Goal: Contribute content

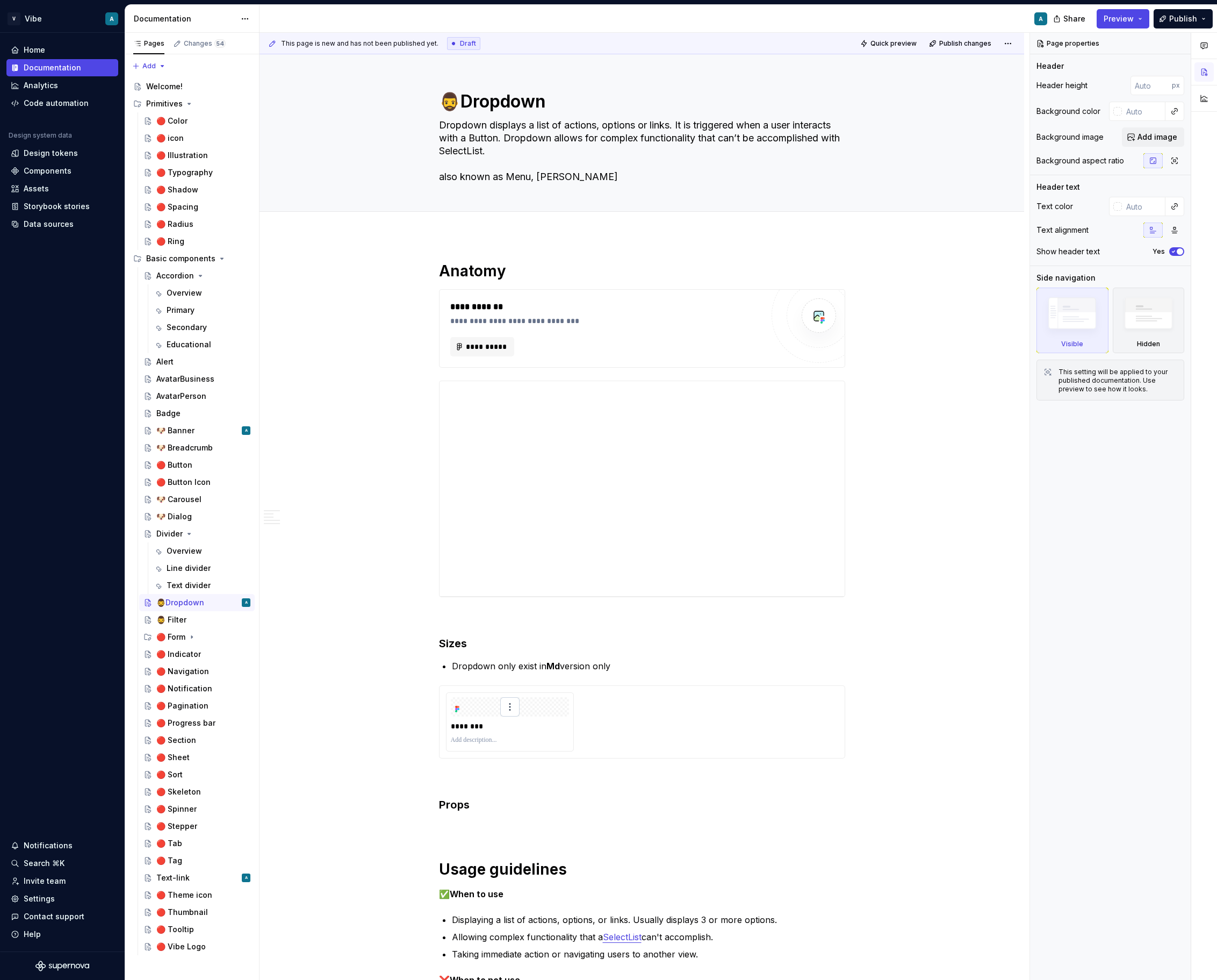
scroll to position [288, 0]
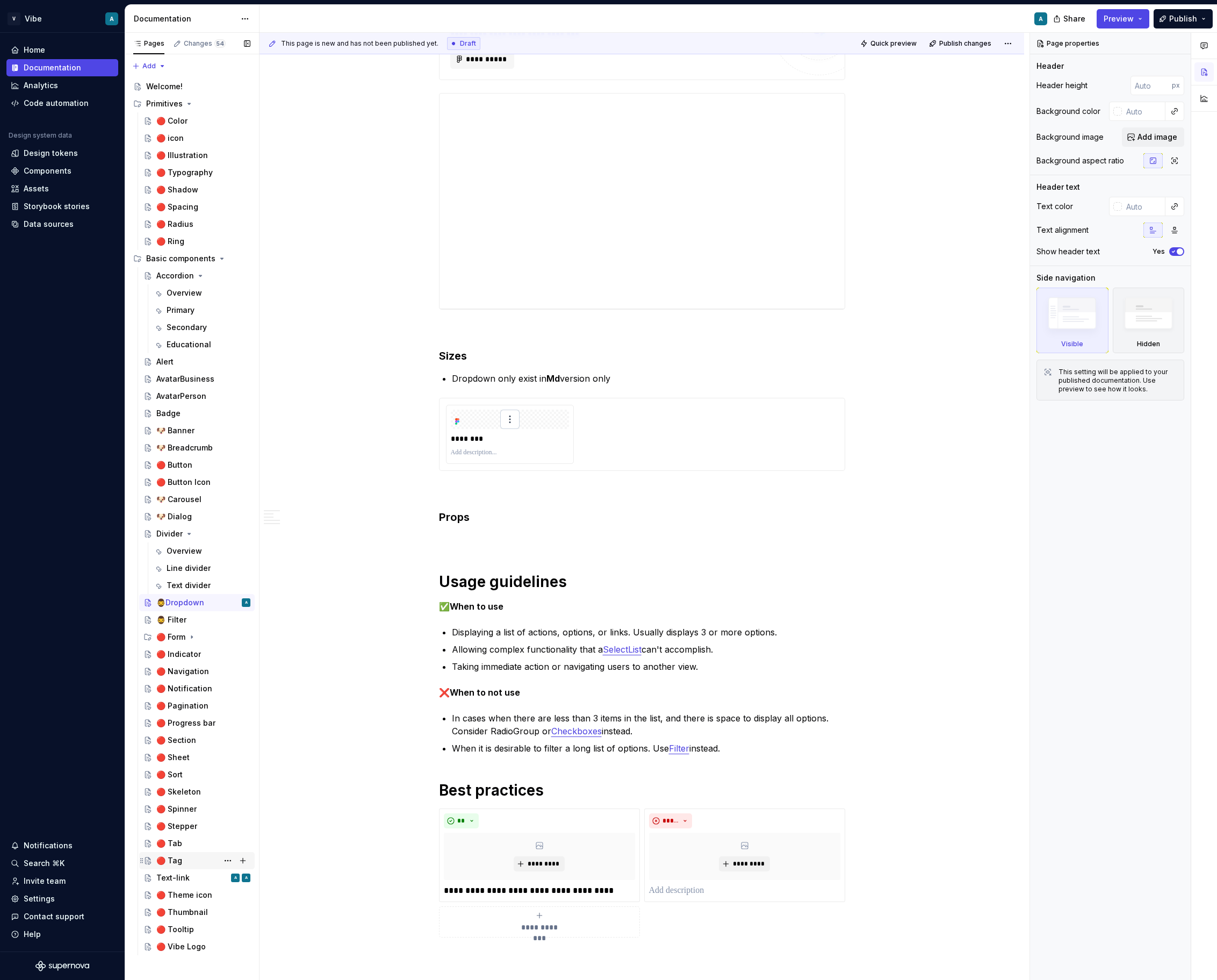
click at [187, 860] on div "🔴 Tag" at bounding box center [203, 860] width 94 height 15
type textarea "*"
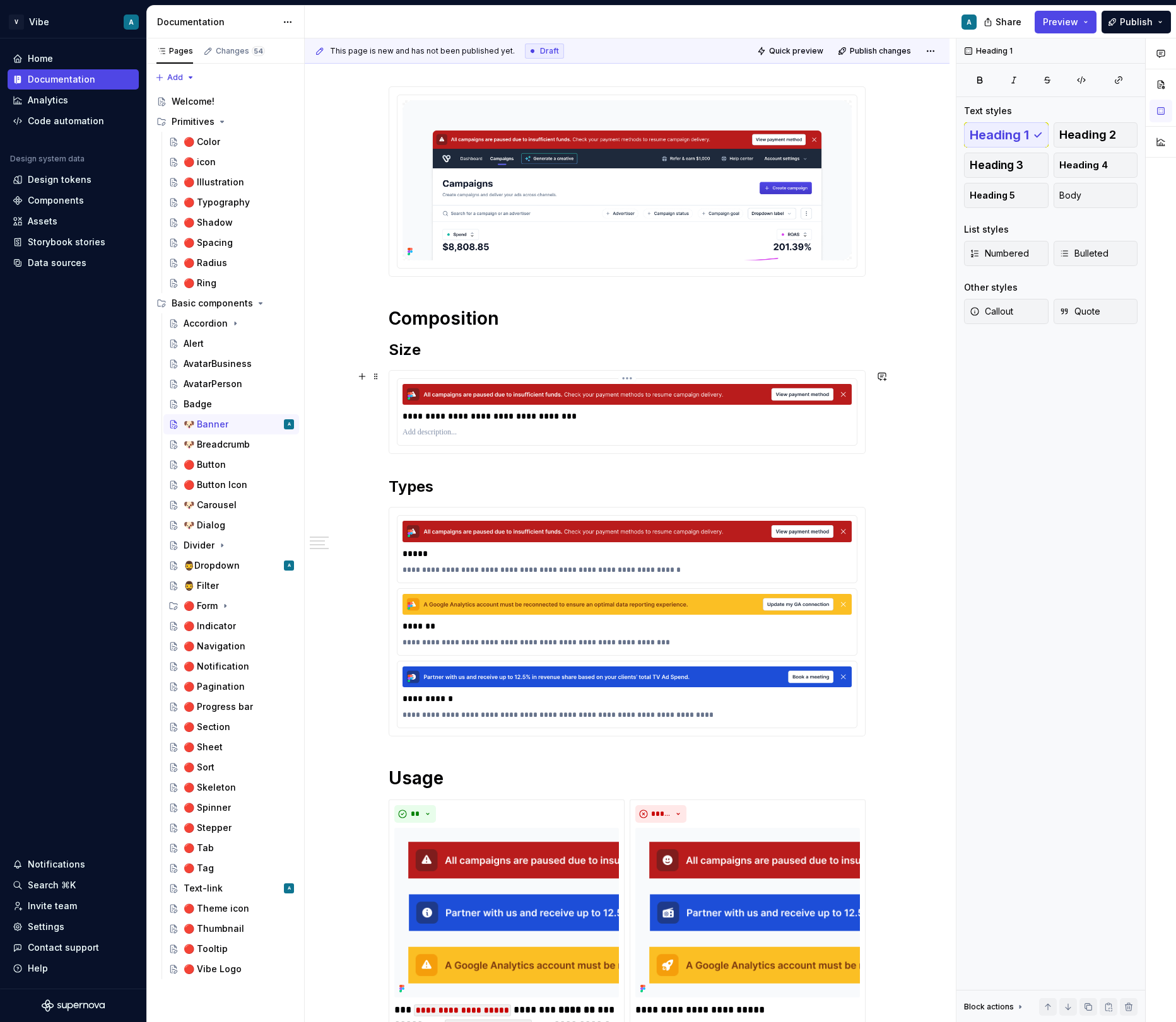
scroll to position [38, 0]
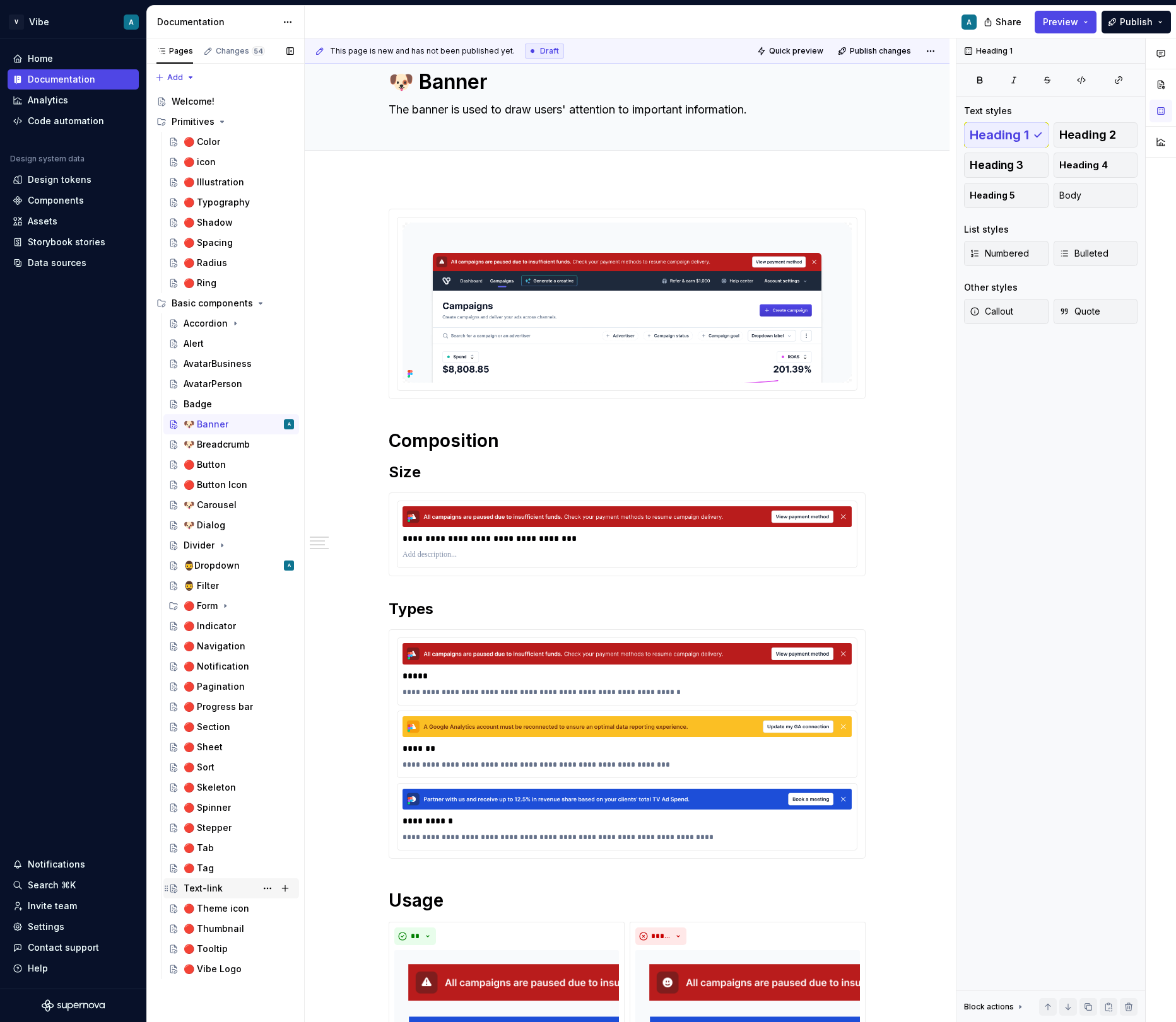
click at [212, 891] on div "Text-link" at bounding box center [203, 889] width 39 height 13
type textarea "*"
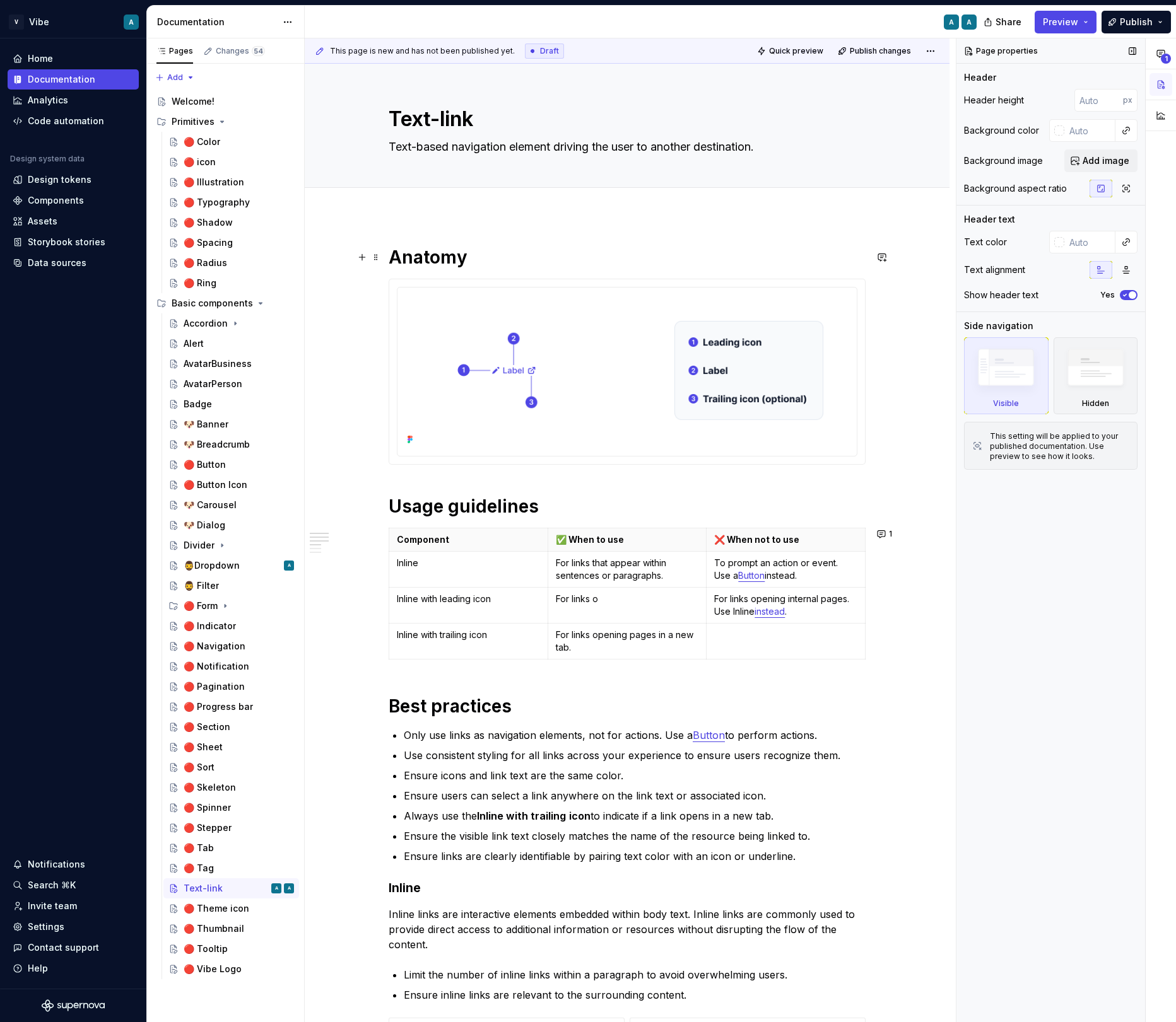
type textarea "*"
click at [565, 601] on p "For links o" at bounding box center [627, 599] width 143 height 13
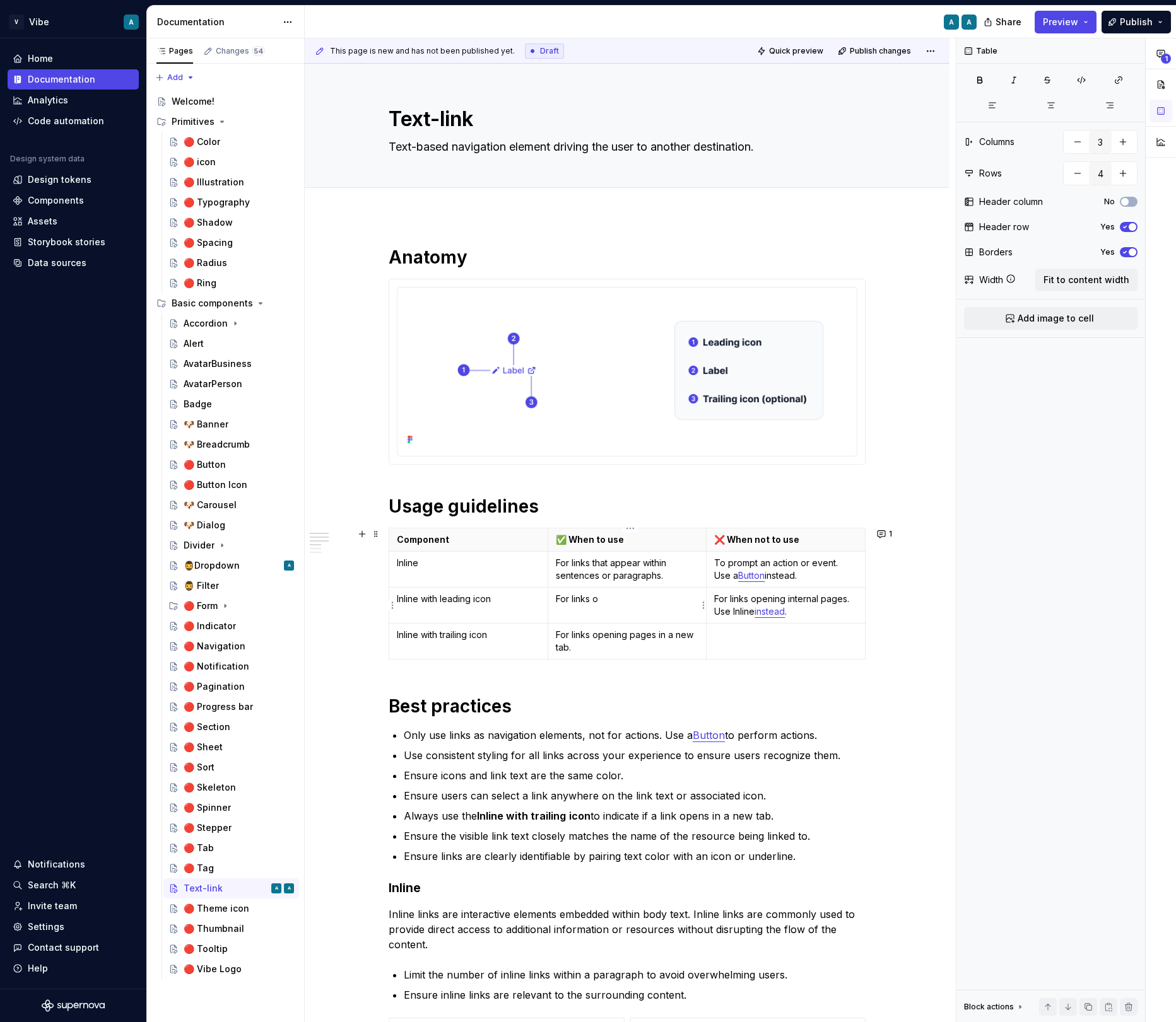
click at [565, 601] on p "For links o" at bounding box center [627, 599] width 143 height 13
click at [582, 601] on p "For links o" at bounding box center [627, 599] width 143 height 13
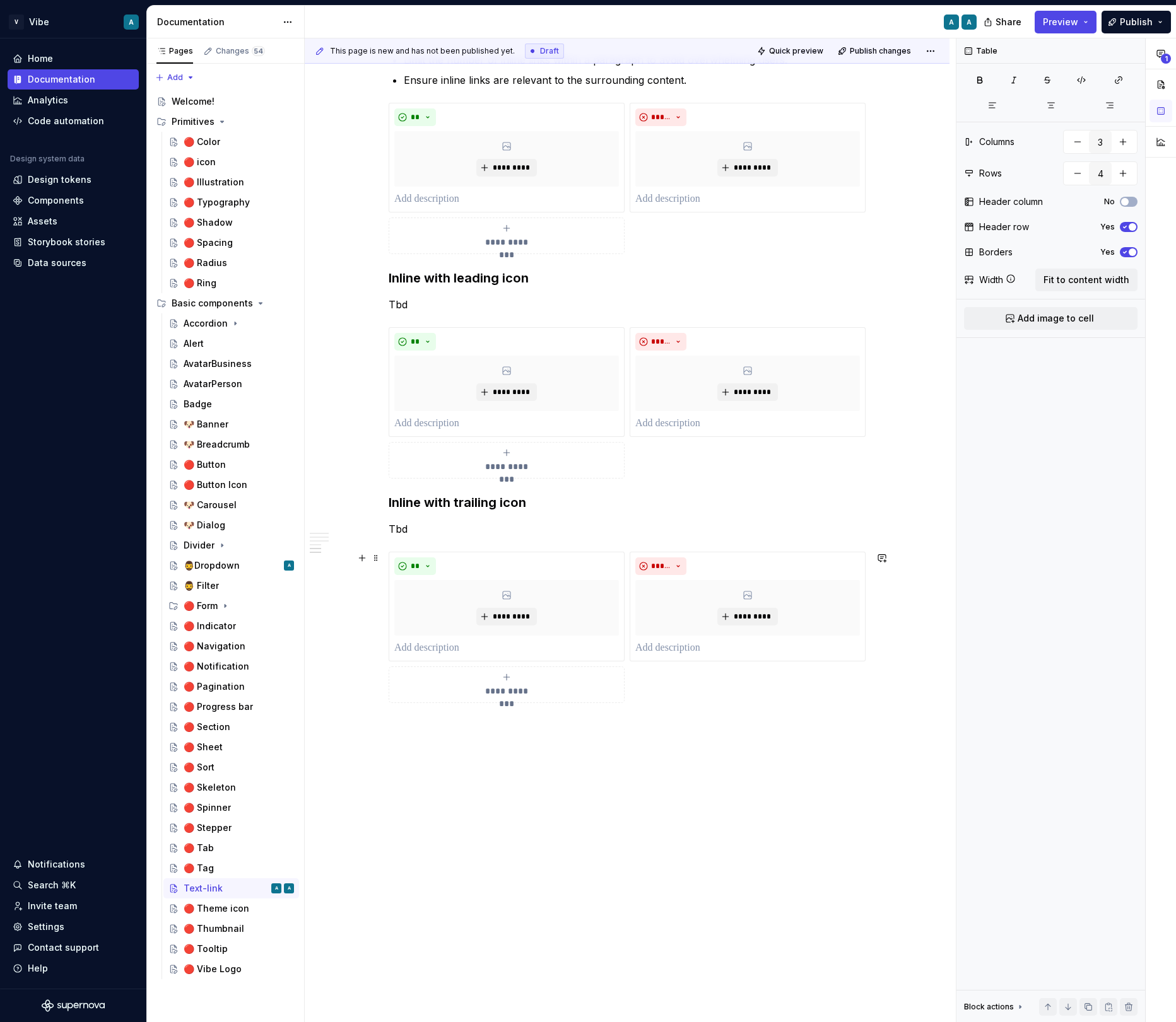
scroll to position [917, 0]
click at [222, 869] on div "Tag A" at bounding box center [238, 869] width 110 height 18
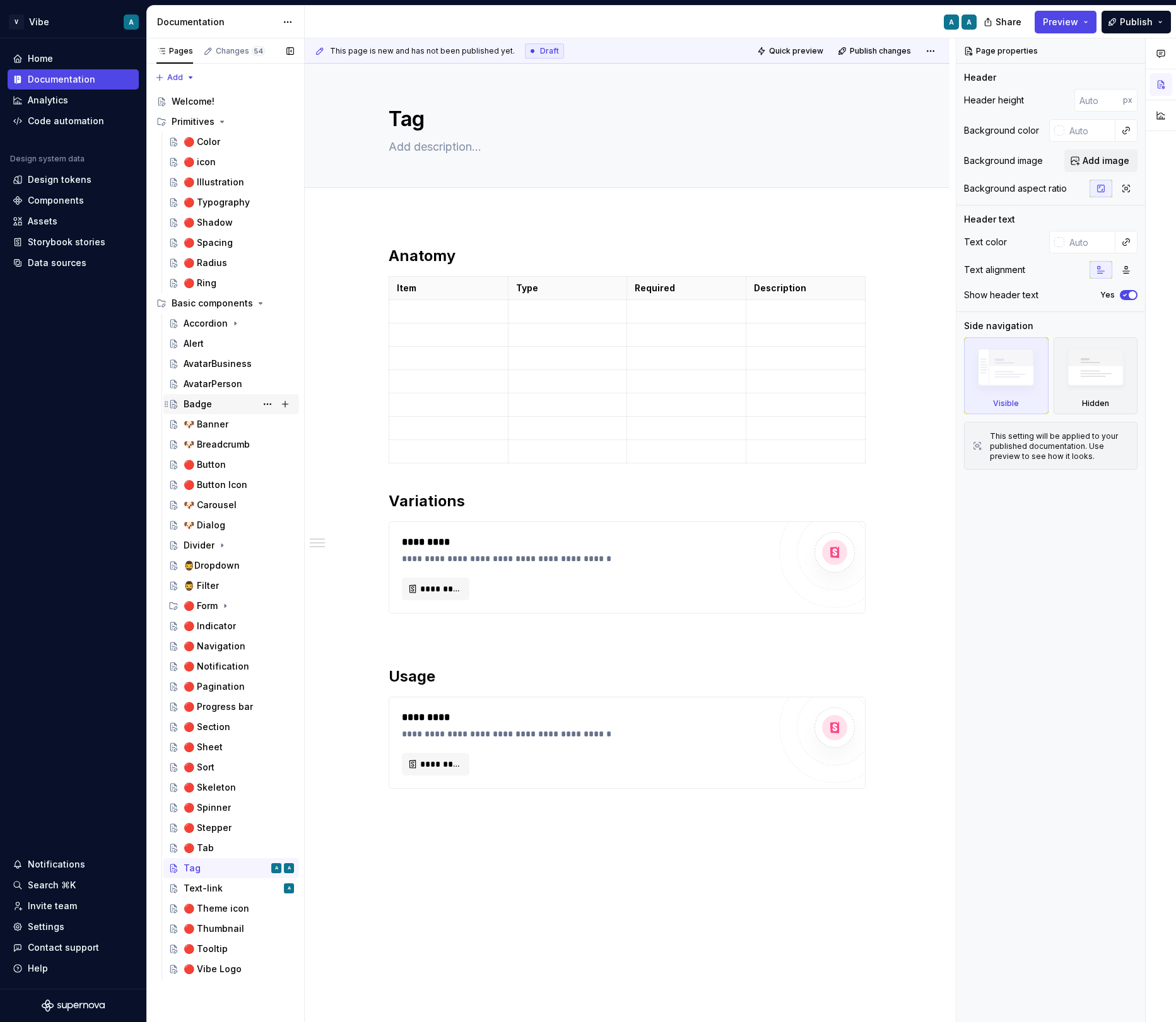
click at [219, 407] on div "Badge" at bounding box center [238, 405] width 110 height 18
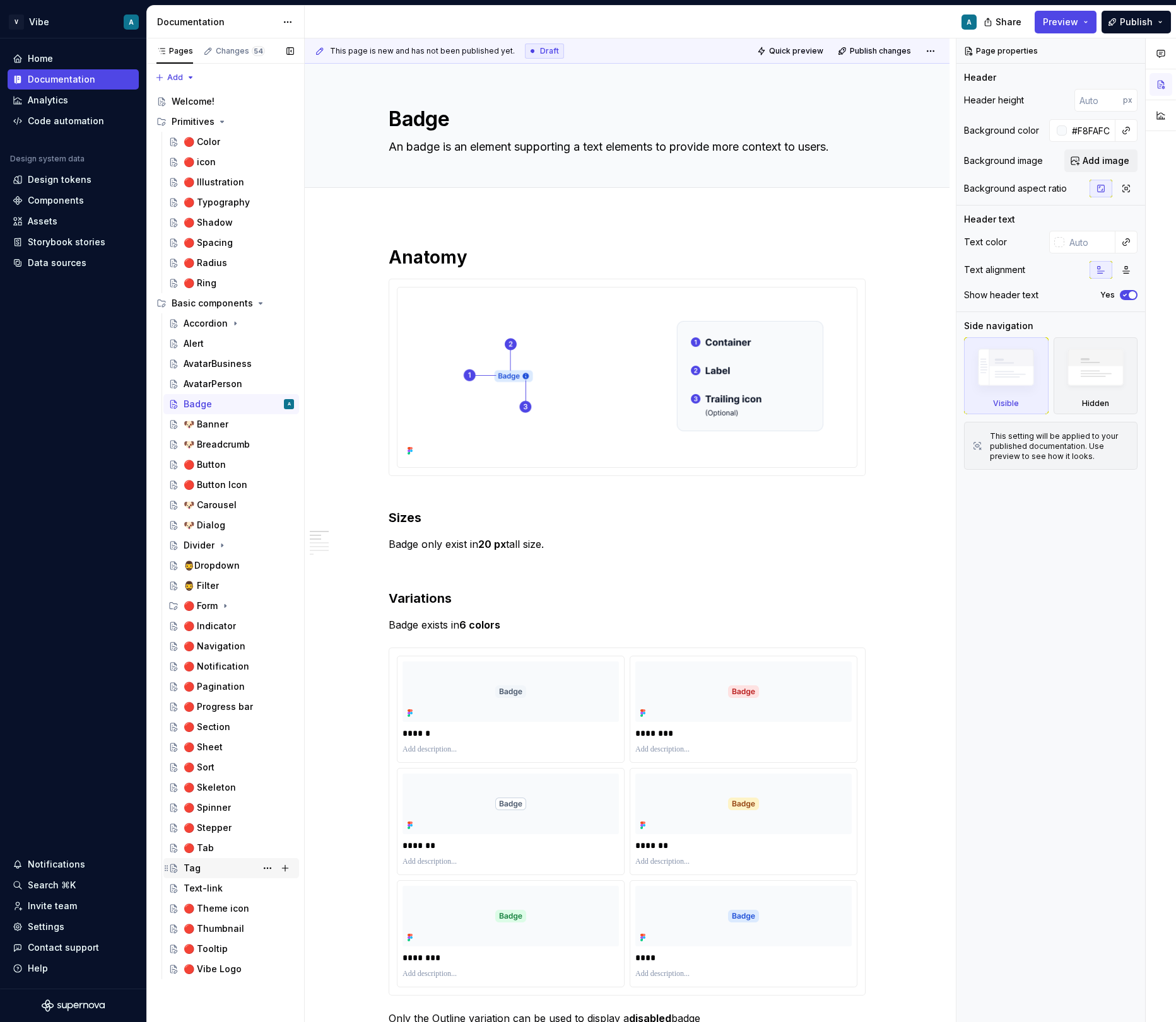
click at [226, 868] on div "Tag" at bounding box center [238, 869] width 110 height 18
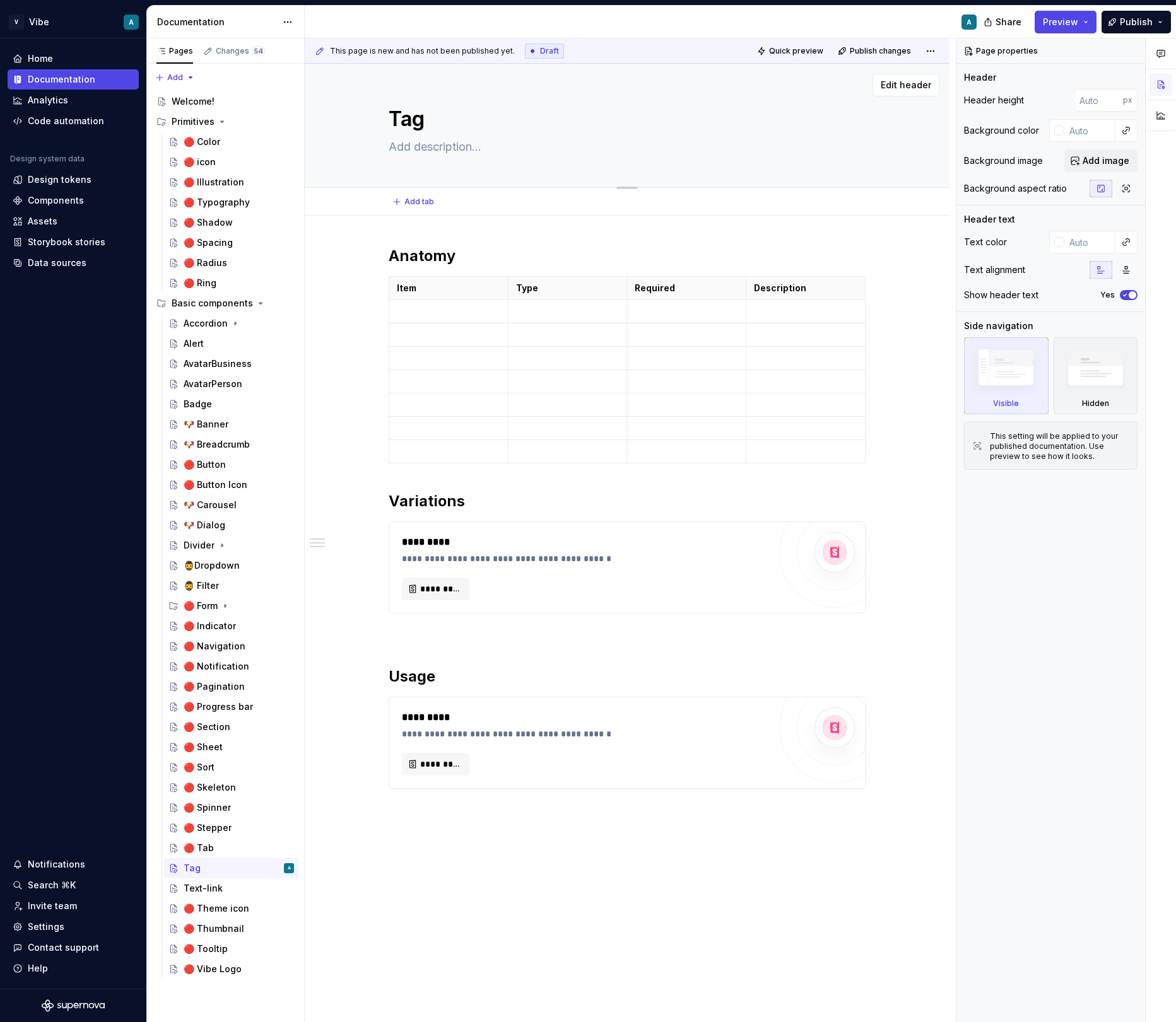
click at [463, 148] on textarea at bounding box center [624, 147] width 477 height 21
paste textarea "Tags can be used to categorize, classify or filter content, usually via keyword…"
type textarea "*"
type textarea "Tags can be used to categorize, classify or filter content, usually via keyword…"
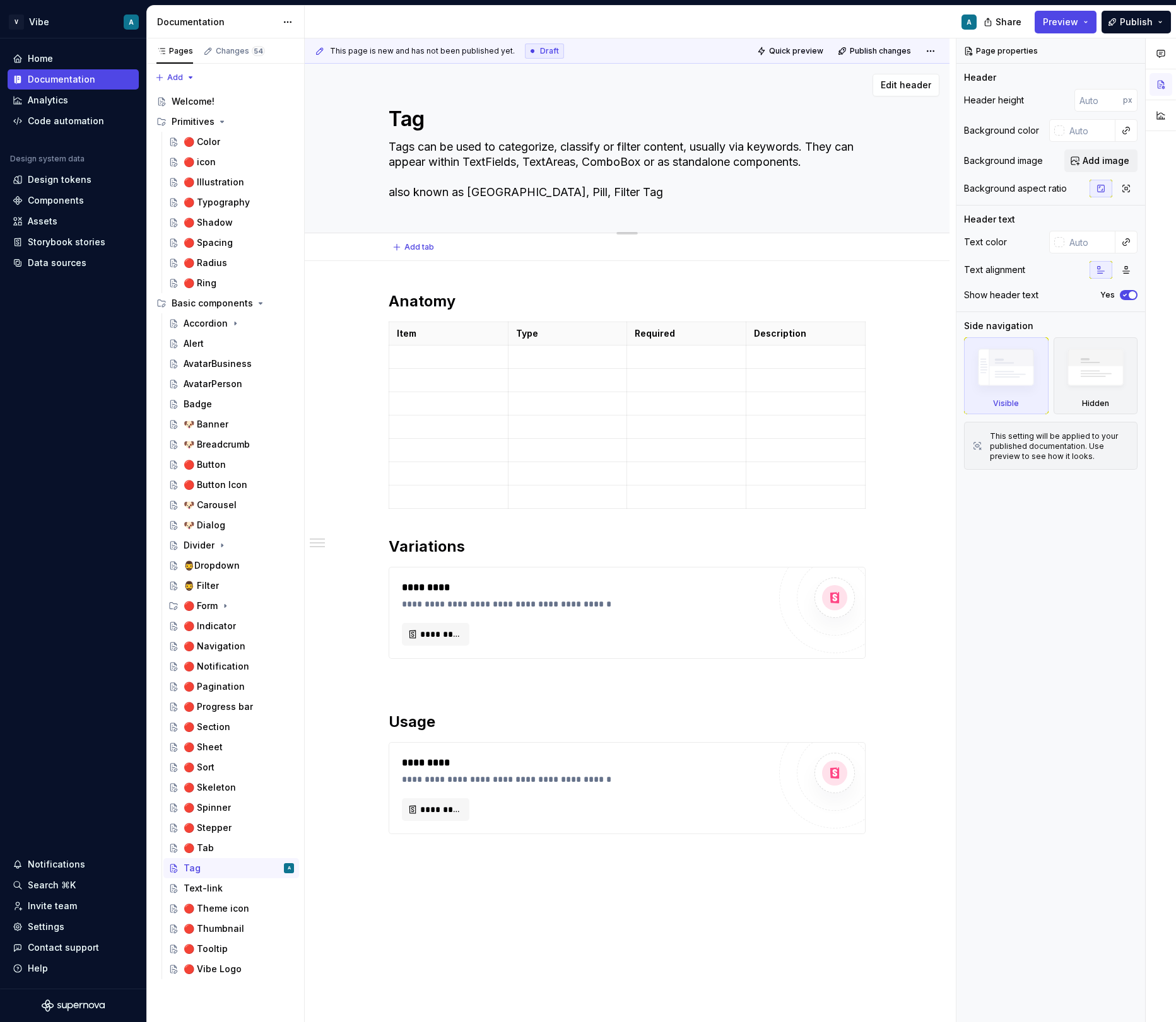
drag, startPoint x: 581, startPoint y: 192, endPoint x: 390, endPoint y: 194, distance: 191.0
click at [390, 194] on textarea "Tags can be used to categorize, classify or filter content, usually via keyword…" at bounding box center [624, 169] width 477 height 65
type textarea "*"
type textarea "Tags can be used to categorize, classify or filter content, usually via keyword…"
type textarea "*"
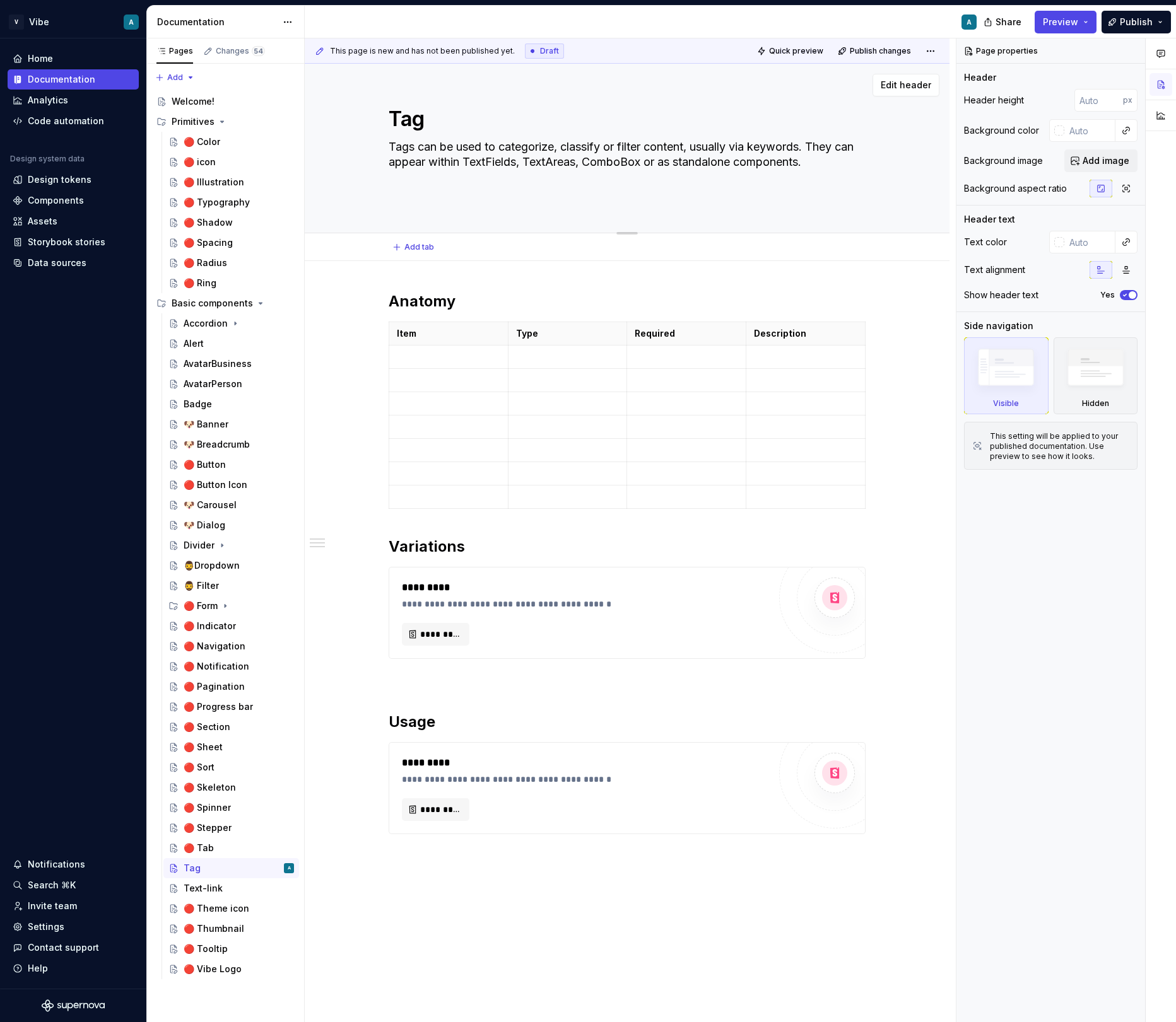
type textarea "Tags can be used to categorize, classify or filter content, usually via keyword…"
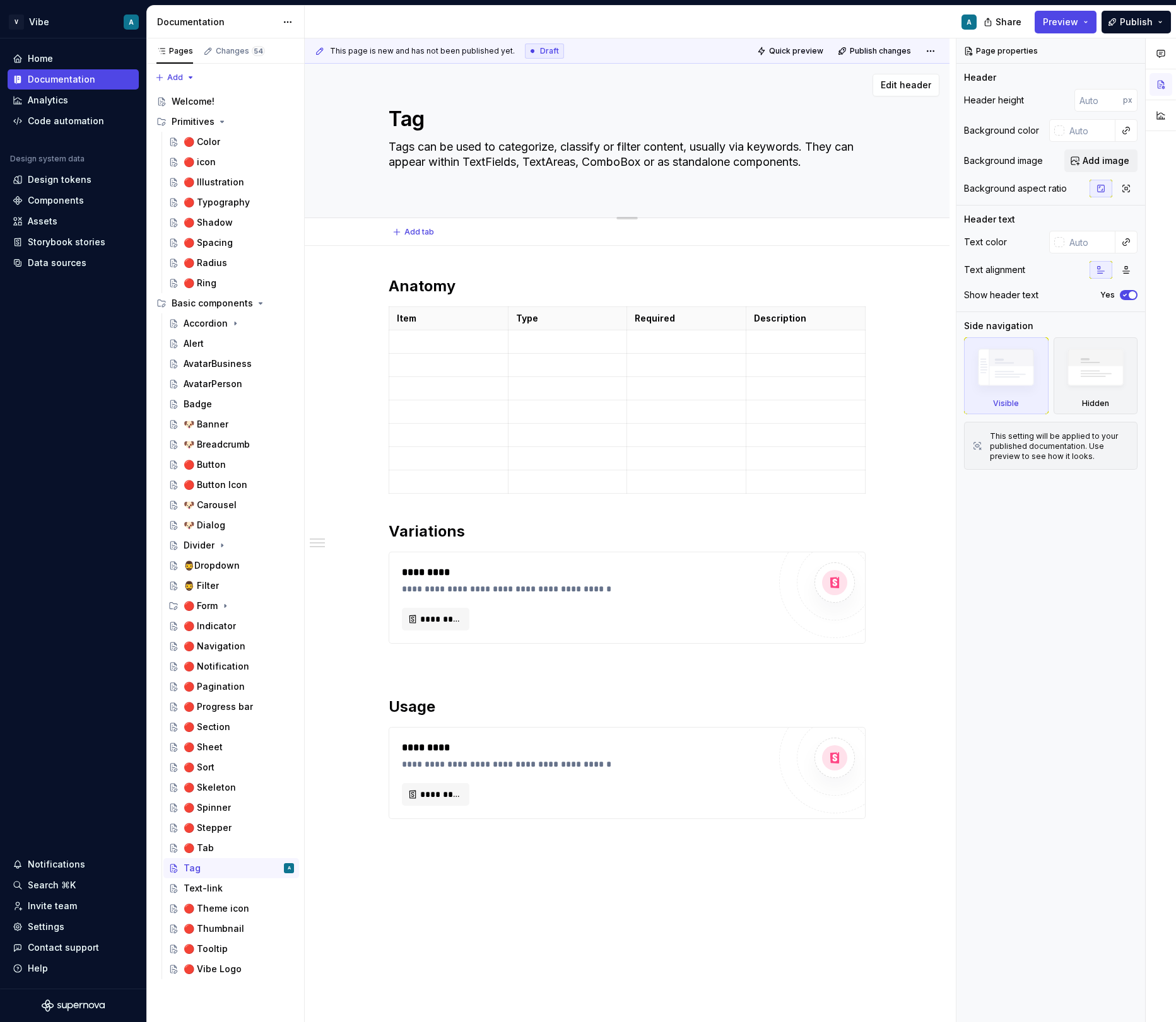
type textarea "*"
type textarea "Tags can be used to categorize, classify or filter content, usually via keyword…"
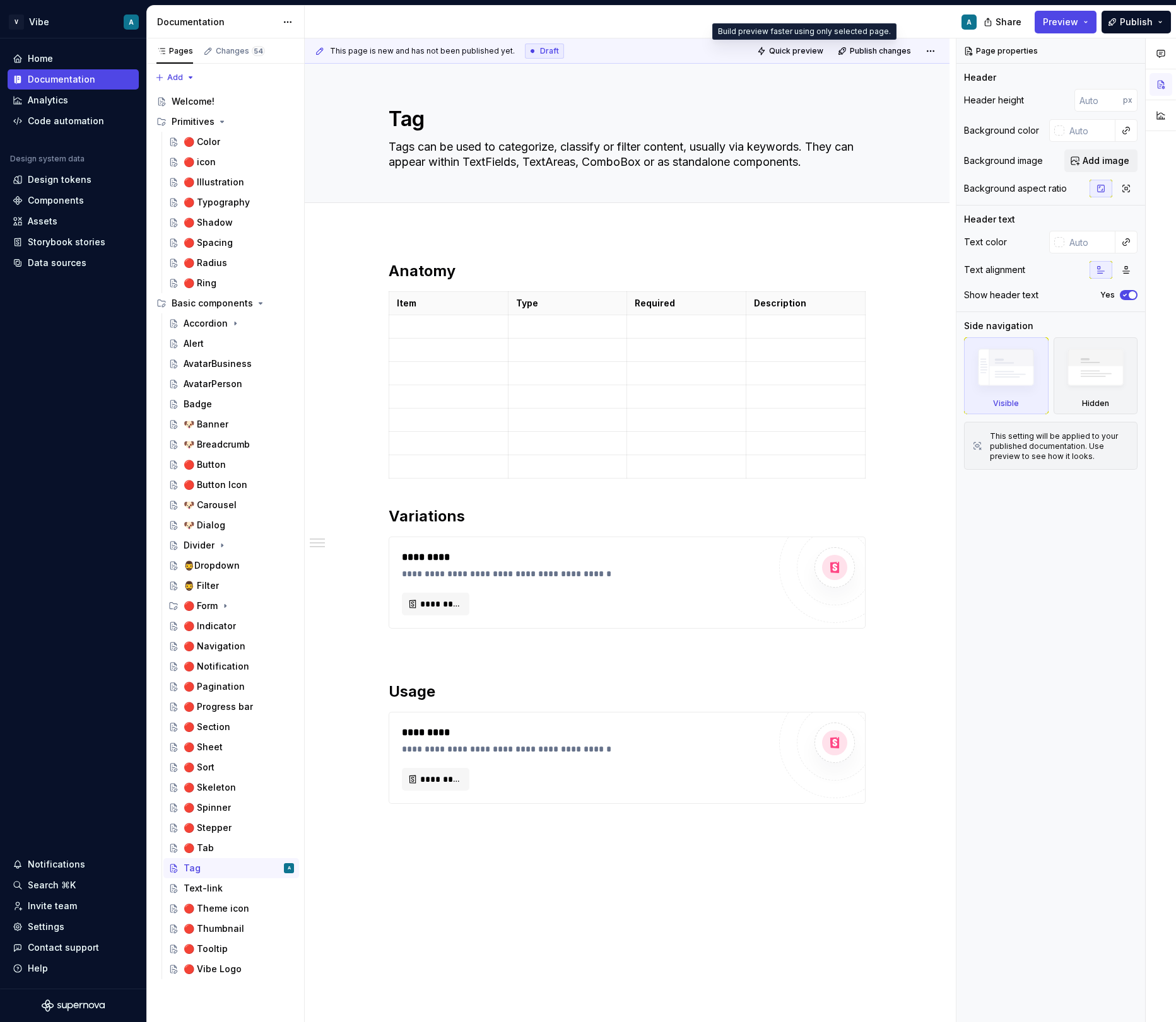
type textarea "*"
type textarea "Tags can be used to categorize, classify or filter content, usually via keyword…"
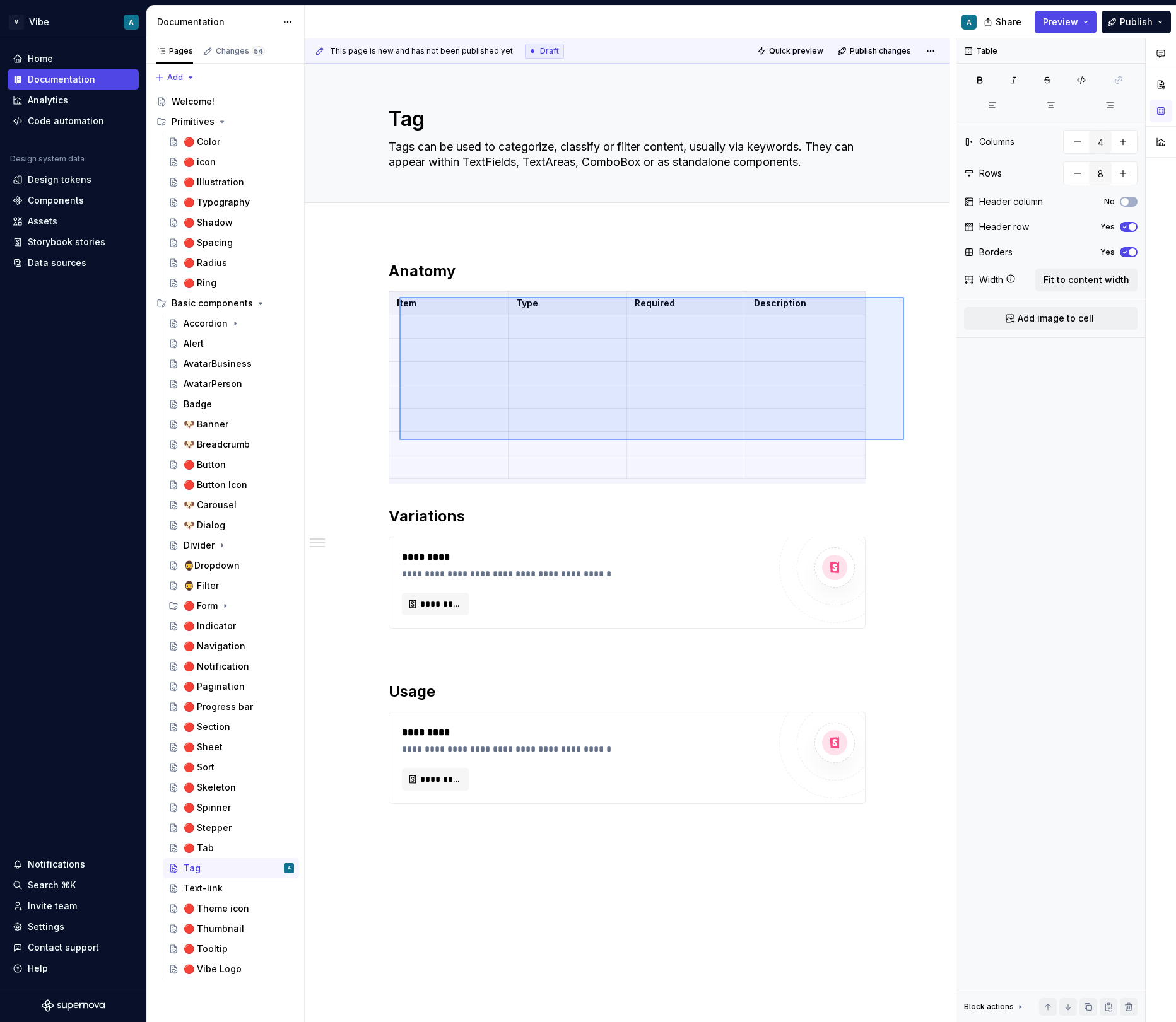
drag, startPoint x: 904, startPoint y: 440, endPoint x: 399, endPoint y: 297, distance: 524.9
click at [399, 297] on div "**********" at bounding box center [629, 531] width 651 height 984
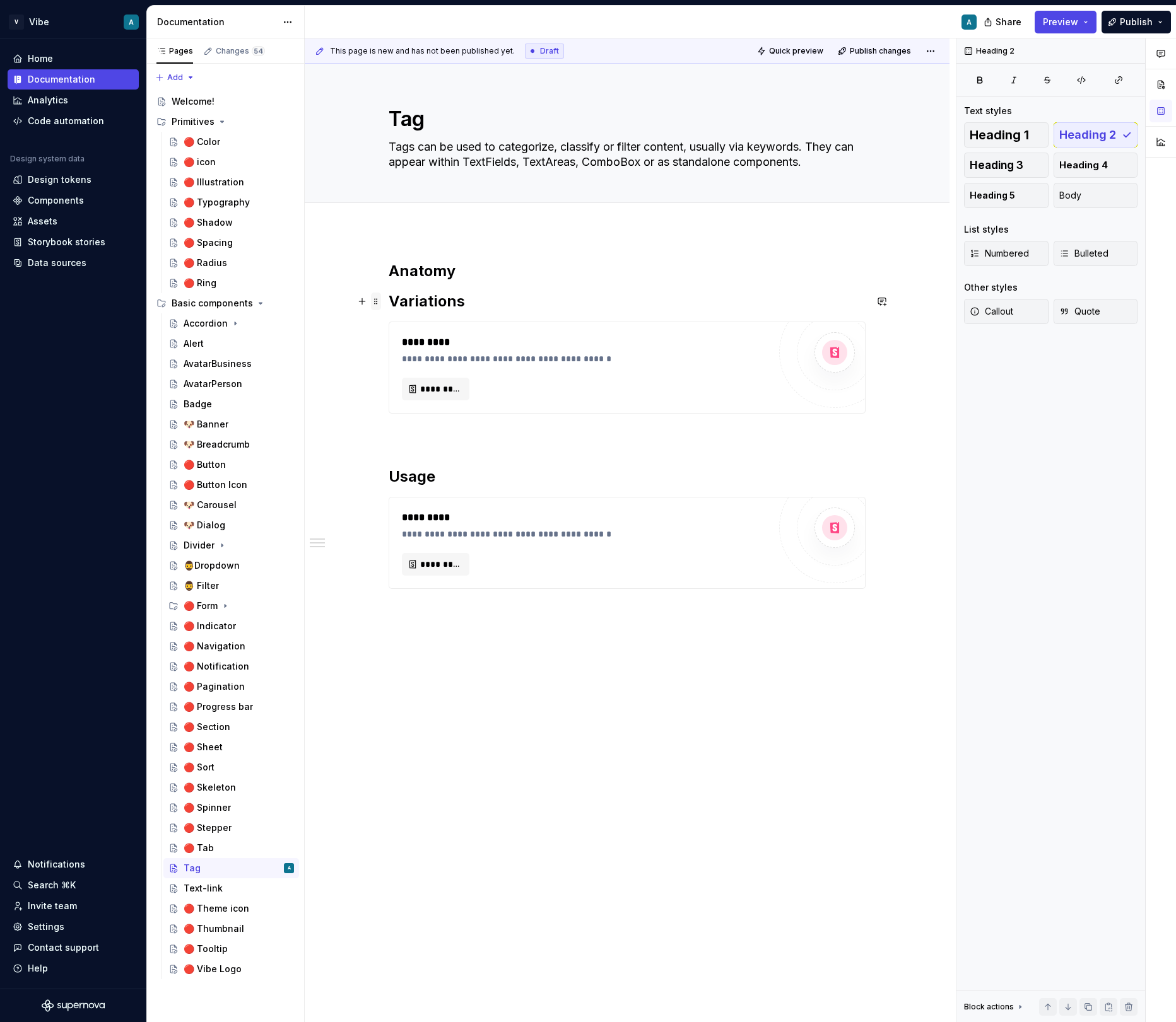
click at [379, 305] on span at bounding box center [375, 302] width 10 height 18
click at [412, 411] on div "Delete" at bounding box center [439, 413] width 82 height 13
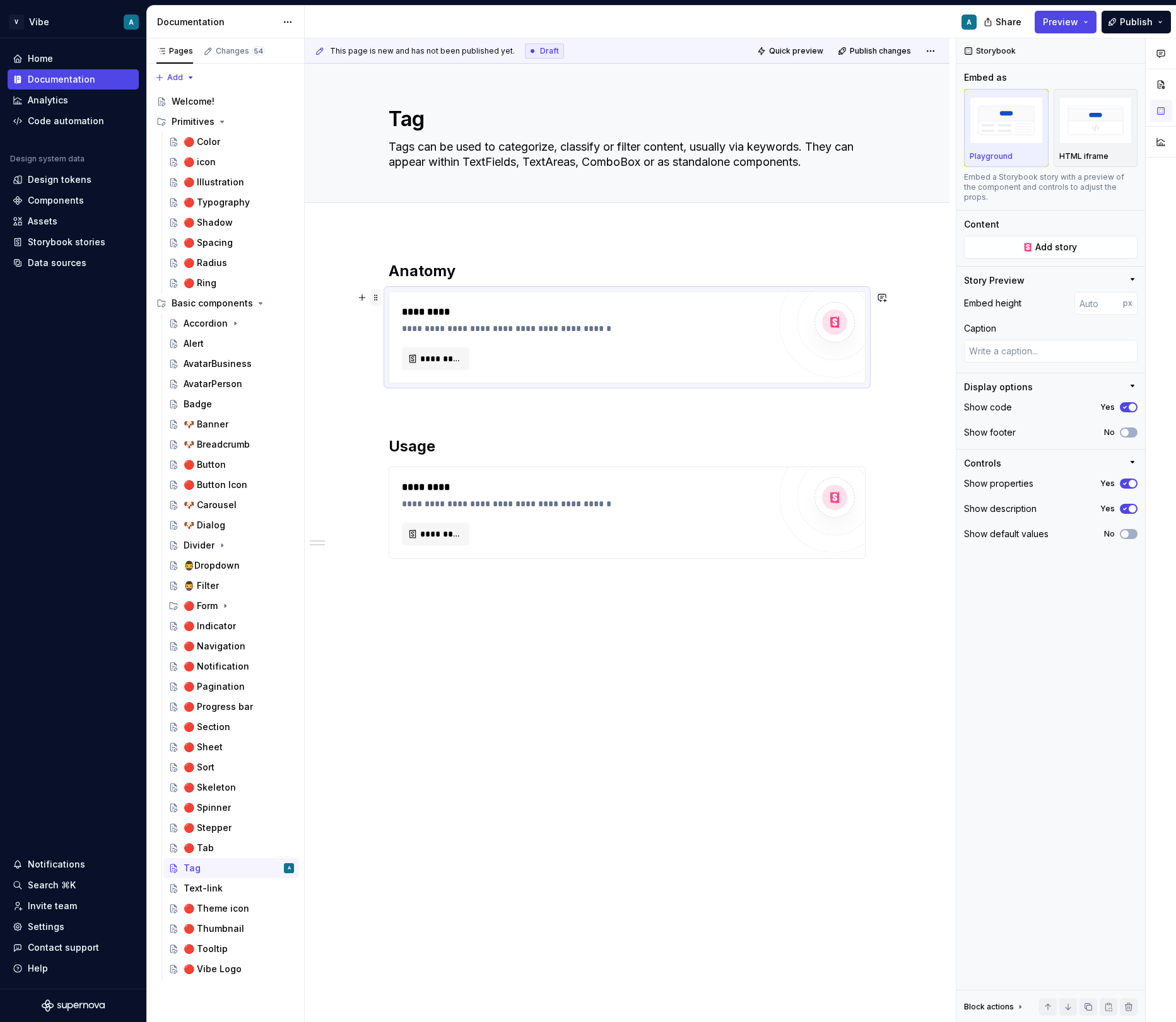
click at [375, 296] on span at bounding box center [375, 298] width 10 height 18
click at [407, 415] on div "Delete" at bounding box center [430, 409] width 107 height 21
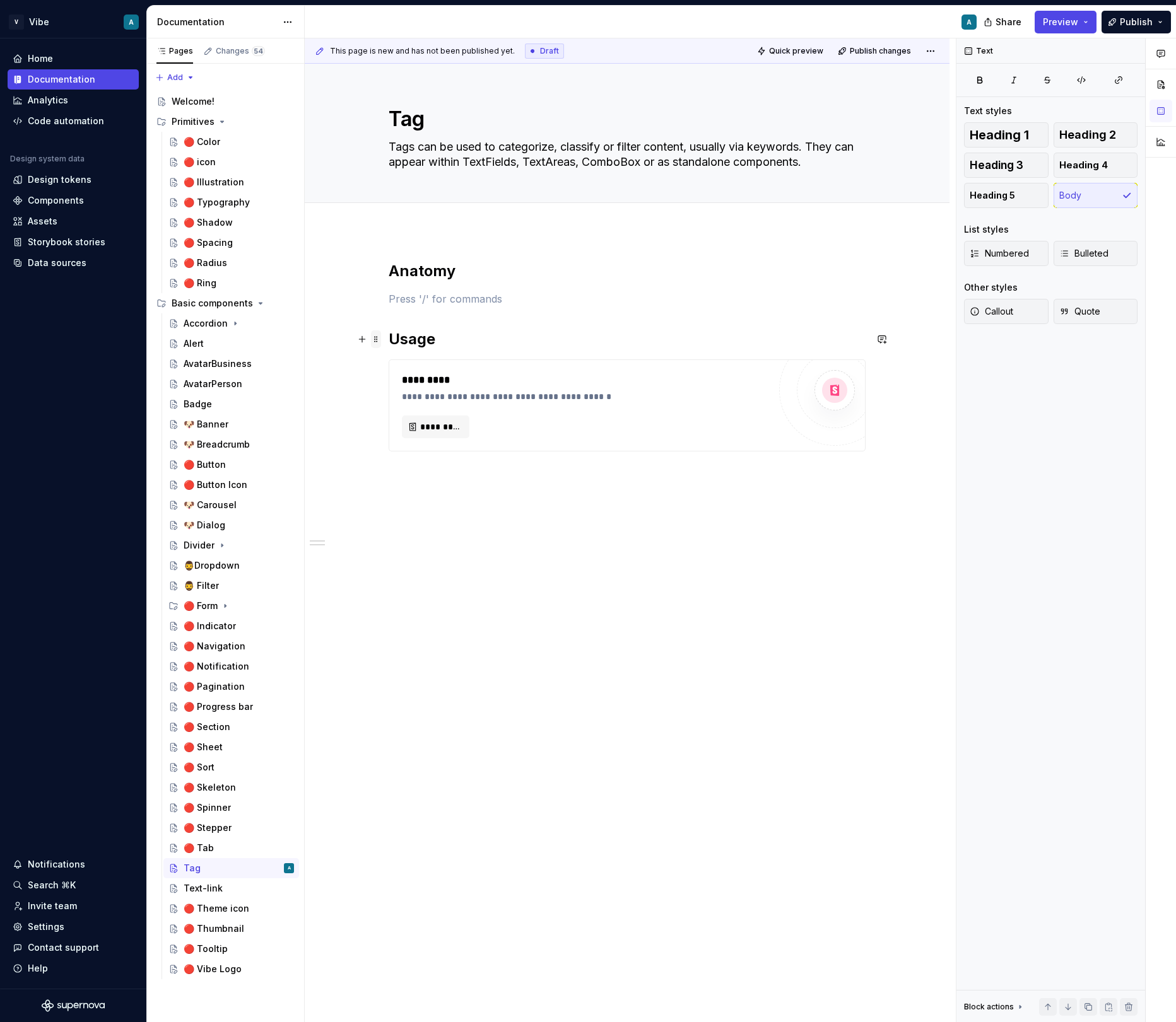
click at [379, 339] on span at bounding box center [375, 339] width 10 height 18
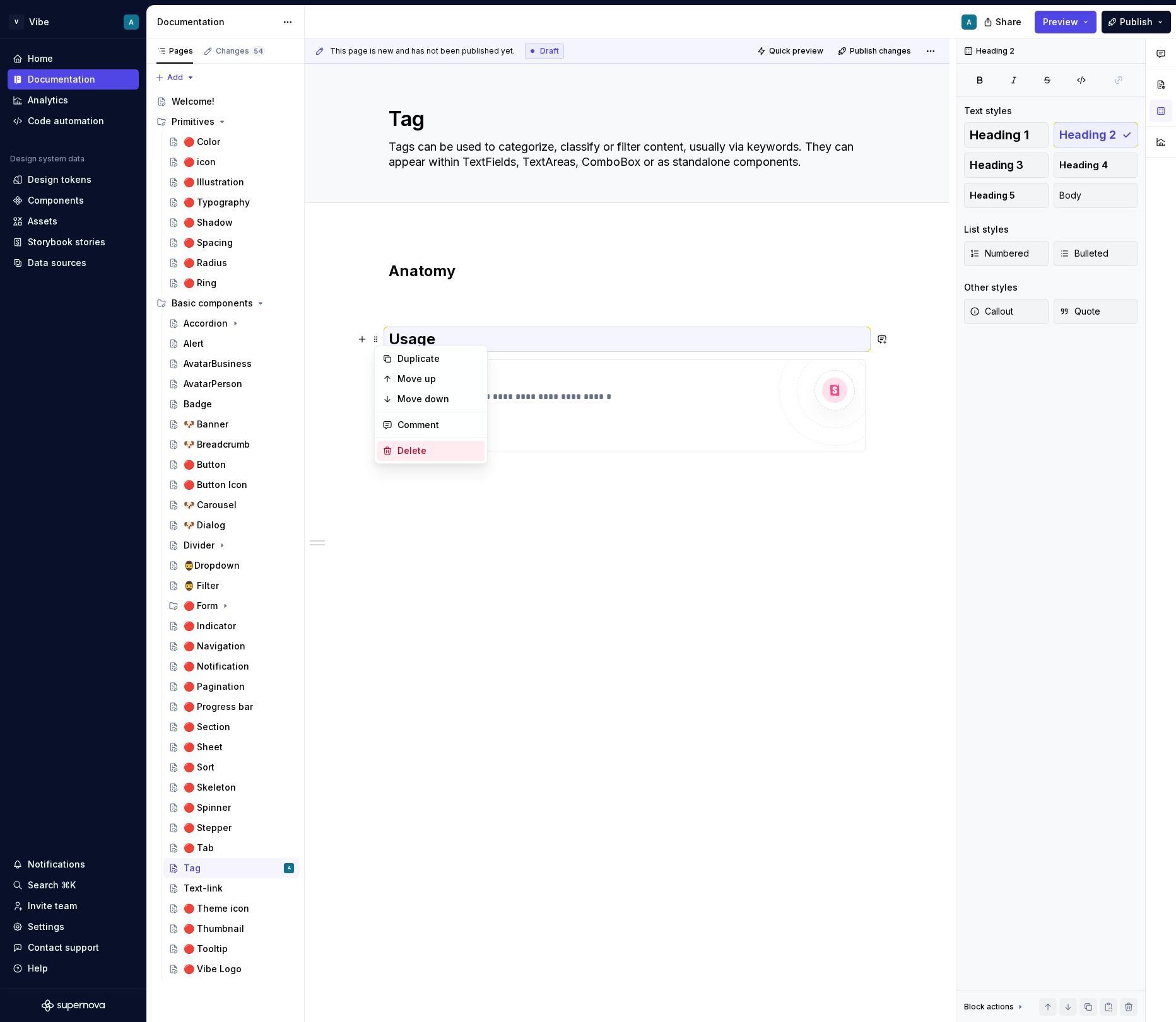
click at [414, 457] on div "Delete" at bounding box center [430, 451] width 107 height 21
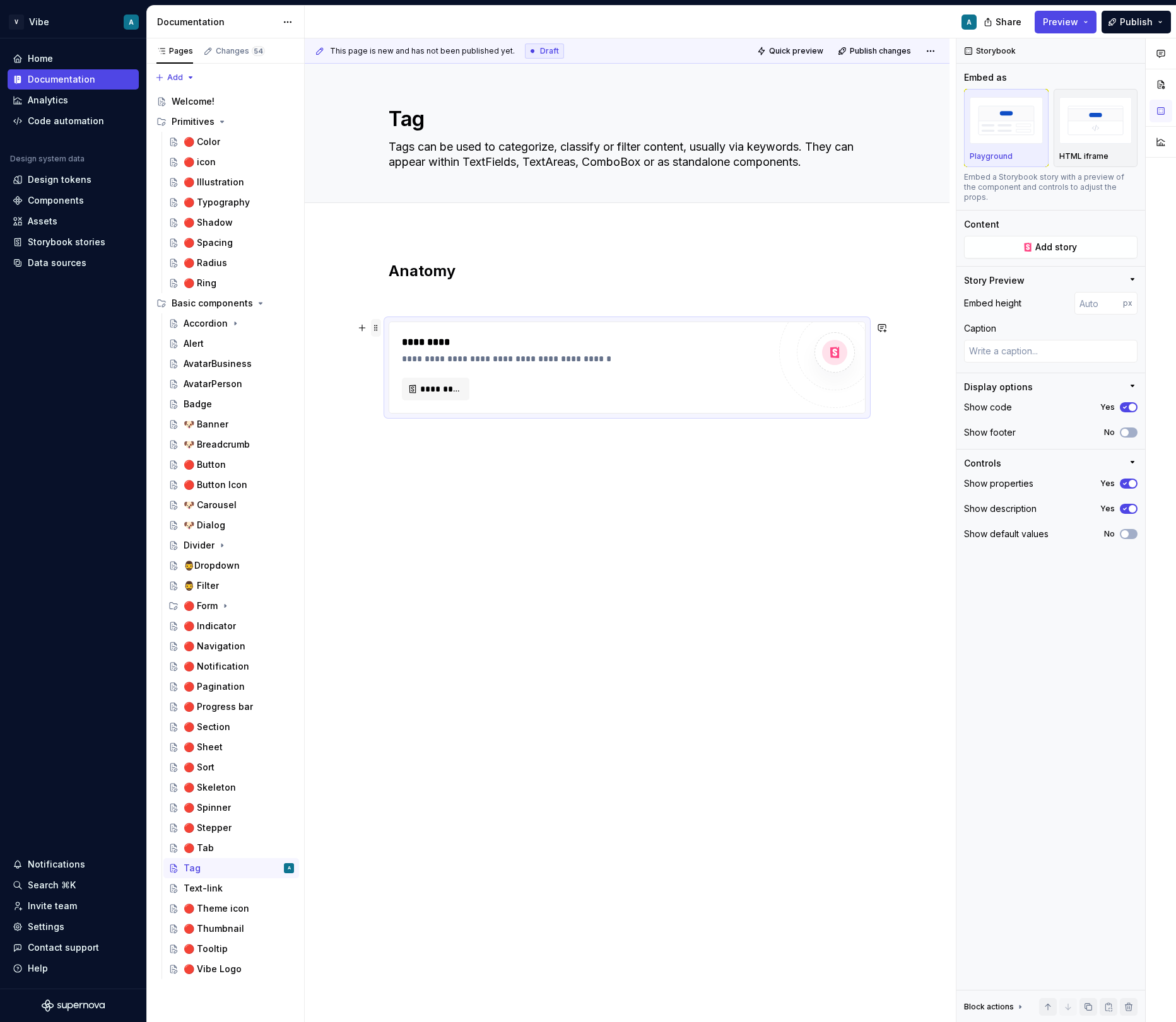
click at [379, 332] on span at bounding box center [375, 328] width 10 height 18
click at [413, 443] on div "Delete" at bounding box center [439, 439] width 82 height 13
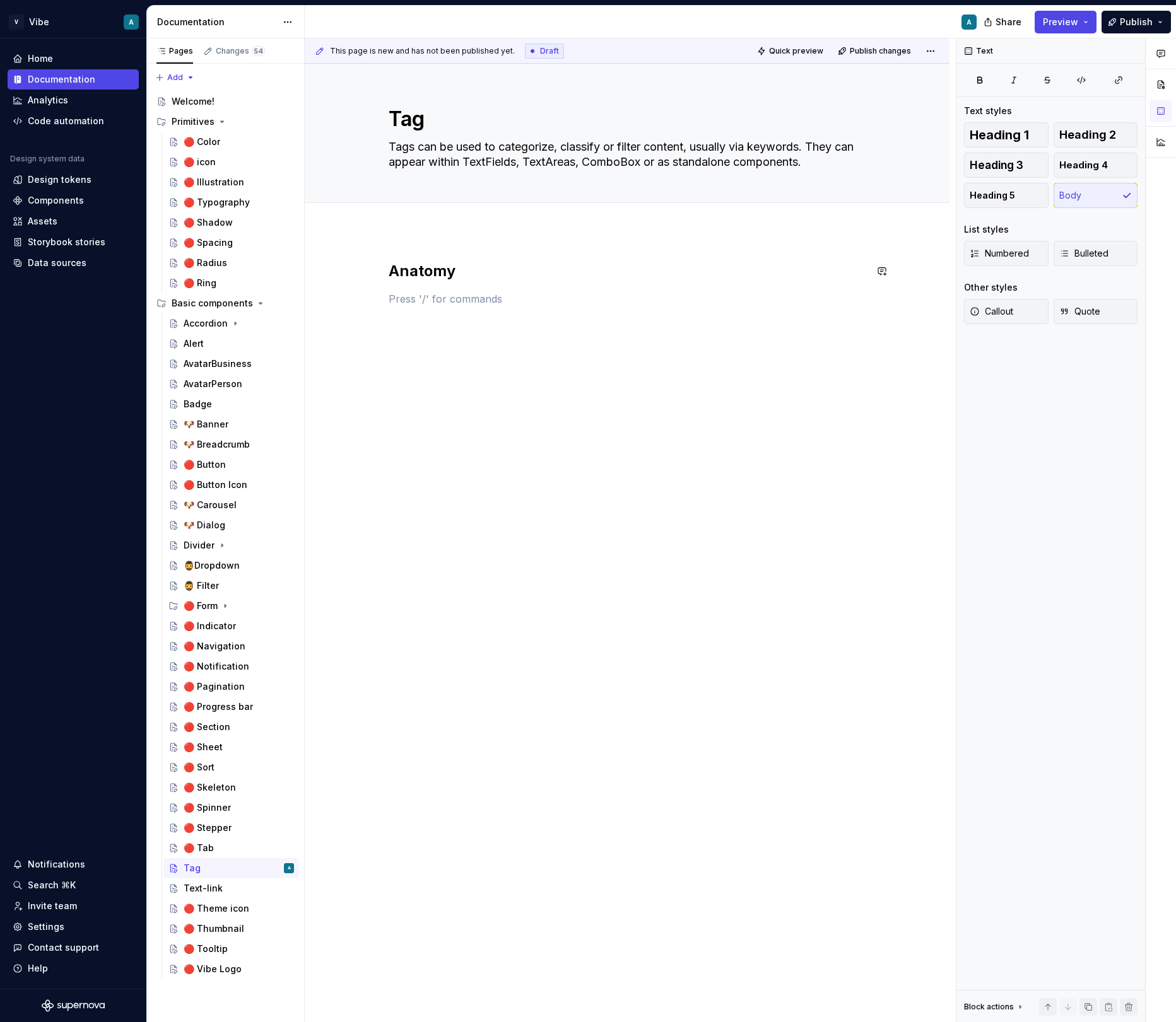
click at [426, 260] on div "Anatomy" at bounding box center [626, 430] width 644 height 400
click at [426, 260] on div "Anatomy" at bounding box center [626, 448] width 644 height 435
click at [394, 306] on h2 "Anatomy" at bounding box center [626, 309] width 477 height 21
click at [392, 226] on div "Add tab" at bounding box center [626, 217] width 644 height 28
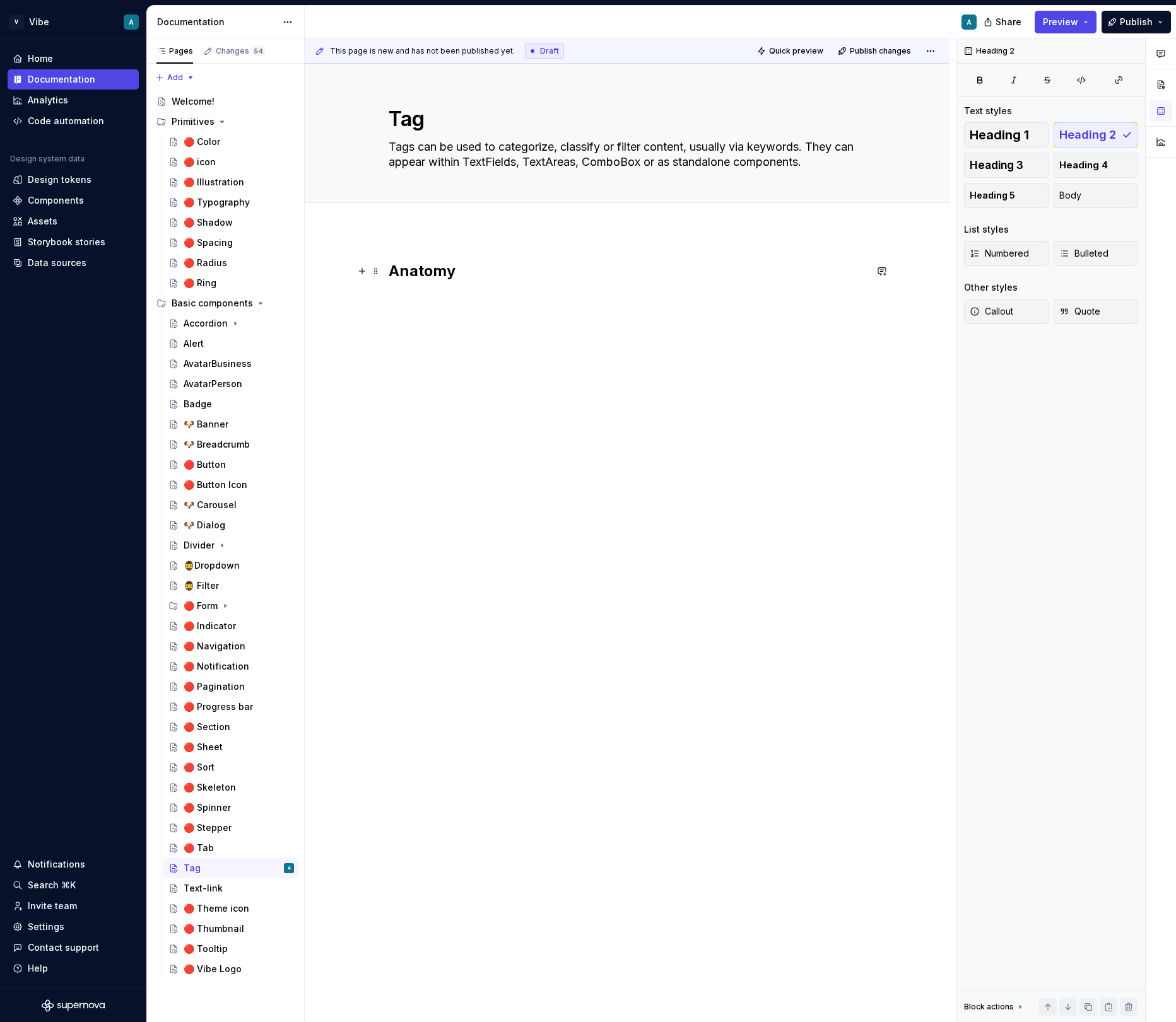
click at [403, 269] on h2 "Anatomy" at bounding box center [626, 271] width 477 height 21
click at [1010, 133] on span "Heading 1" at bounding box center [999, 135] width 59 height 13
click at [202, 885] on div "Text-link" at bounding box center [203, 889] width 39 height 13
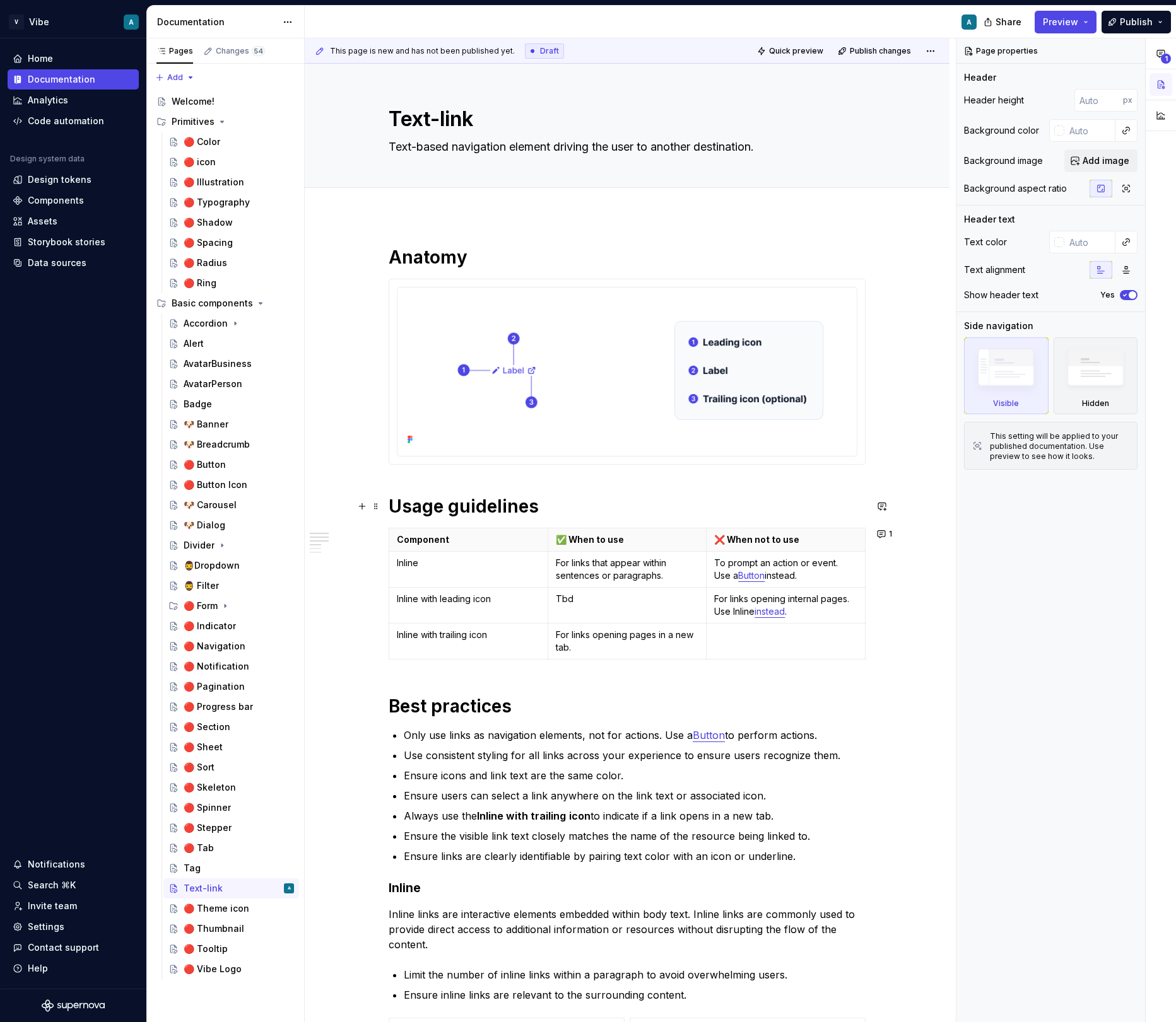
click at [476, 506] on h1 "Usage guidelines" at bounding box center [626, 506] width 477 height 22
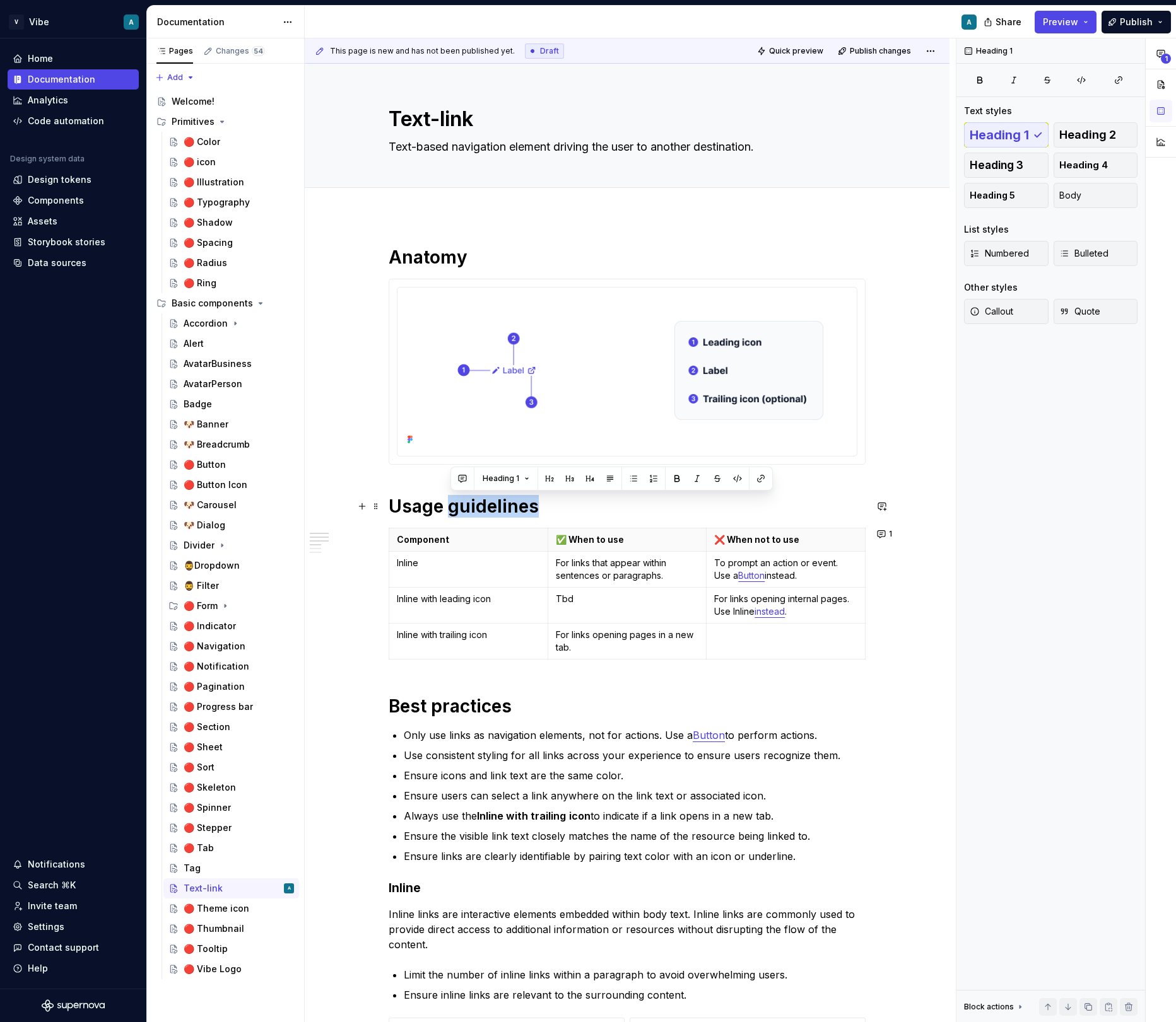
click at [476, 506] on h1 "Usage guidelines" at bounding box center [626, 506] width 477 height 22
copy h1 "Usage guidelines"
click at [209, 868] on div "Tag" at bounding box center [238, 869] width 110 height 18
click at [204, 861] on div "Tag" at bounding box center [238, 869] width 110 height 18
click at [202, 866] on div "Tag" at bounding box center [238, 869] width 110 height 18
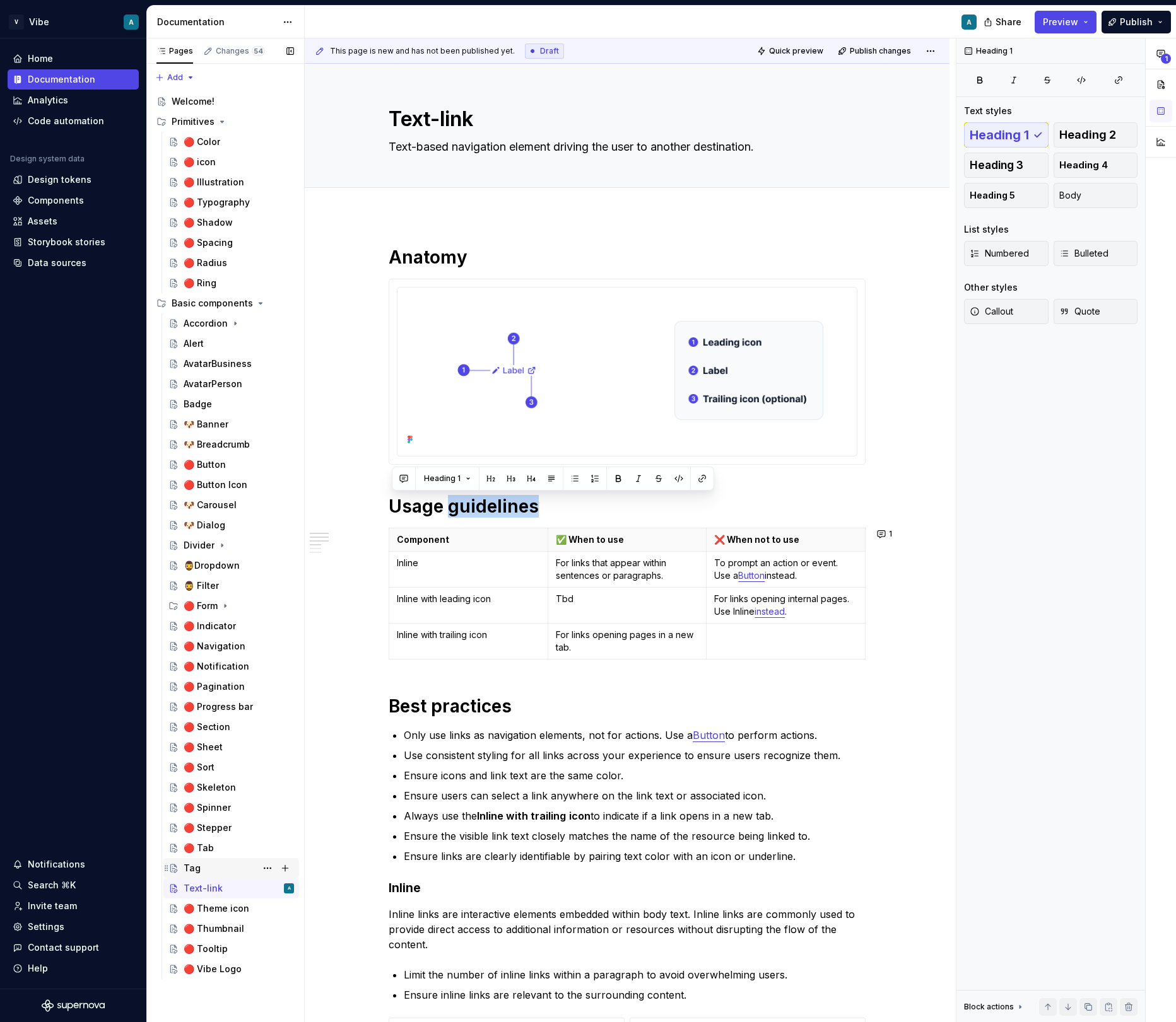
click at [202, 866] on div "Tag" at bounding box center [238, 869] width 110 height 18
click at [195, 868] on div "Tag" at bounding box center [192, 868] width 17 height 13
type textarea "*"
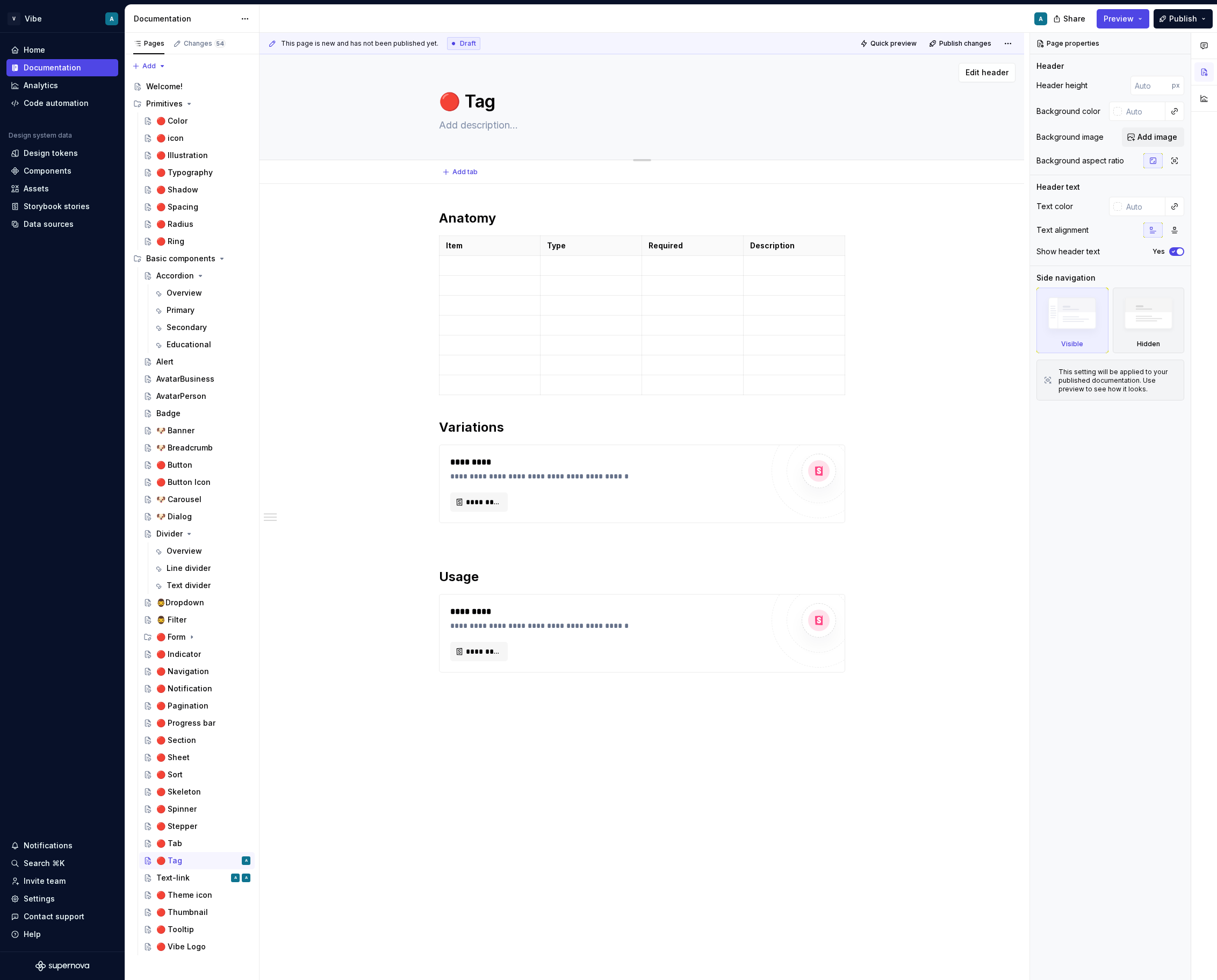
click at [467, 104] on textarea "🔴 Tag" at bounding box center [640, 101] width 406 height 26
click at [466, 99] on textarea "🔴 Tag" at bounding box center [640, 101] width 406 height 26
type textarea "*"
type textarea "🔴Tag"
type textarea "*"
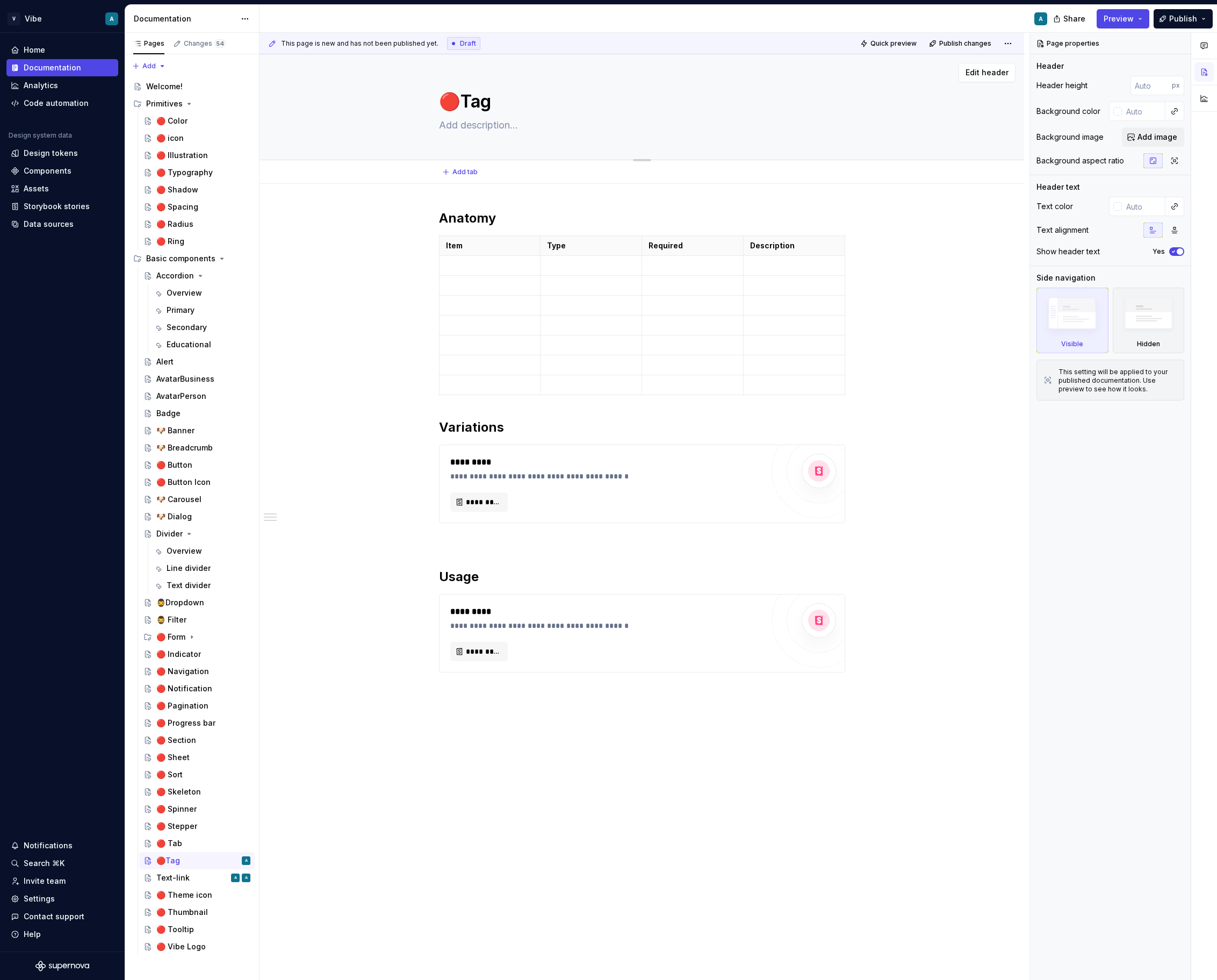
type textarea "Tag"
type textarea "*"
type textarea "Tag"
click at [486, 119] on textarea at bounding box center [640, 125] width 406 height 18
click at [185, 880] on div "Text-link" at bounding box center [173, 878] width 34 height 11
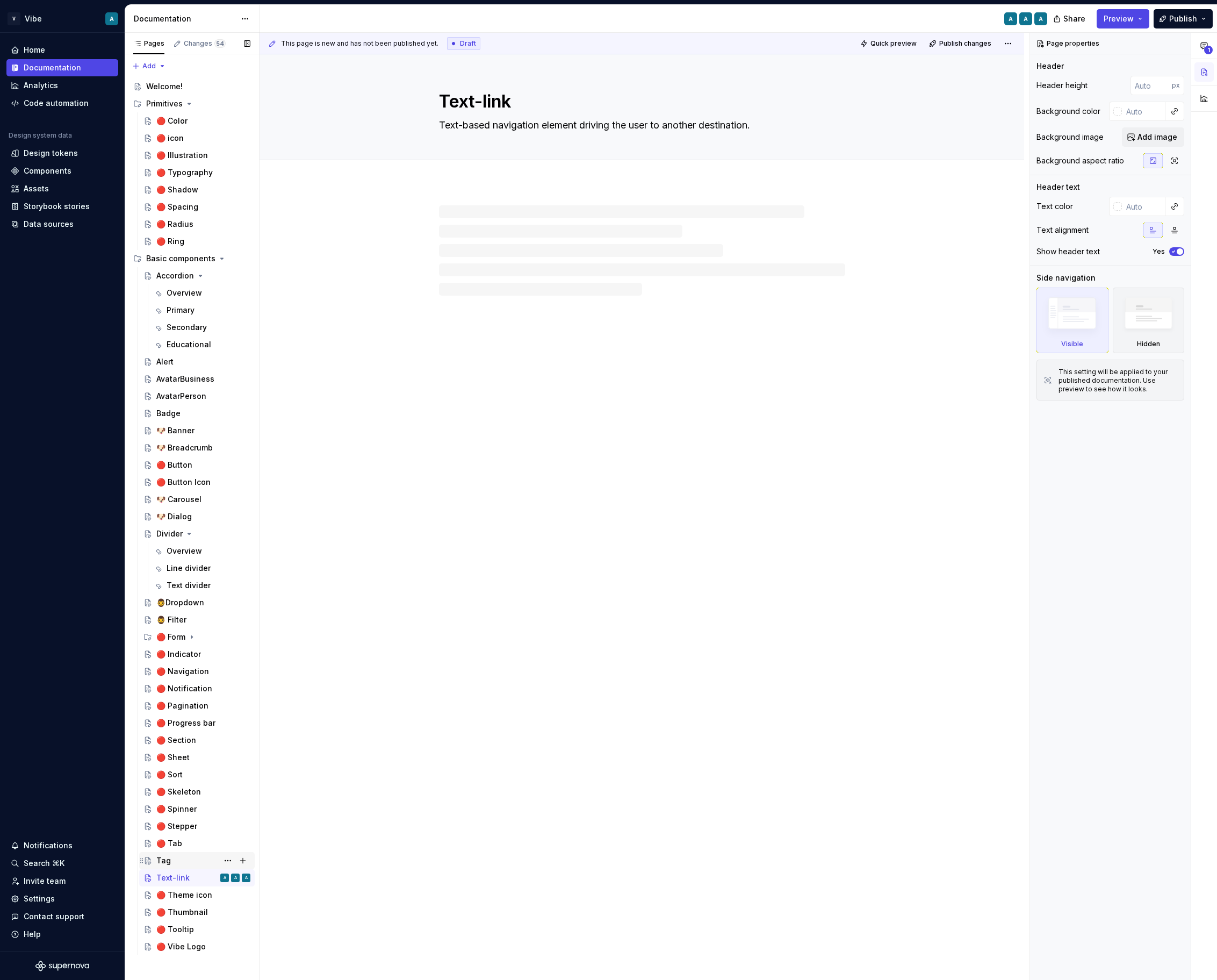
click at [175, 863] on div "Tag" at bounding box center [203, 860] width 94 height 15
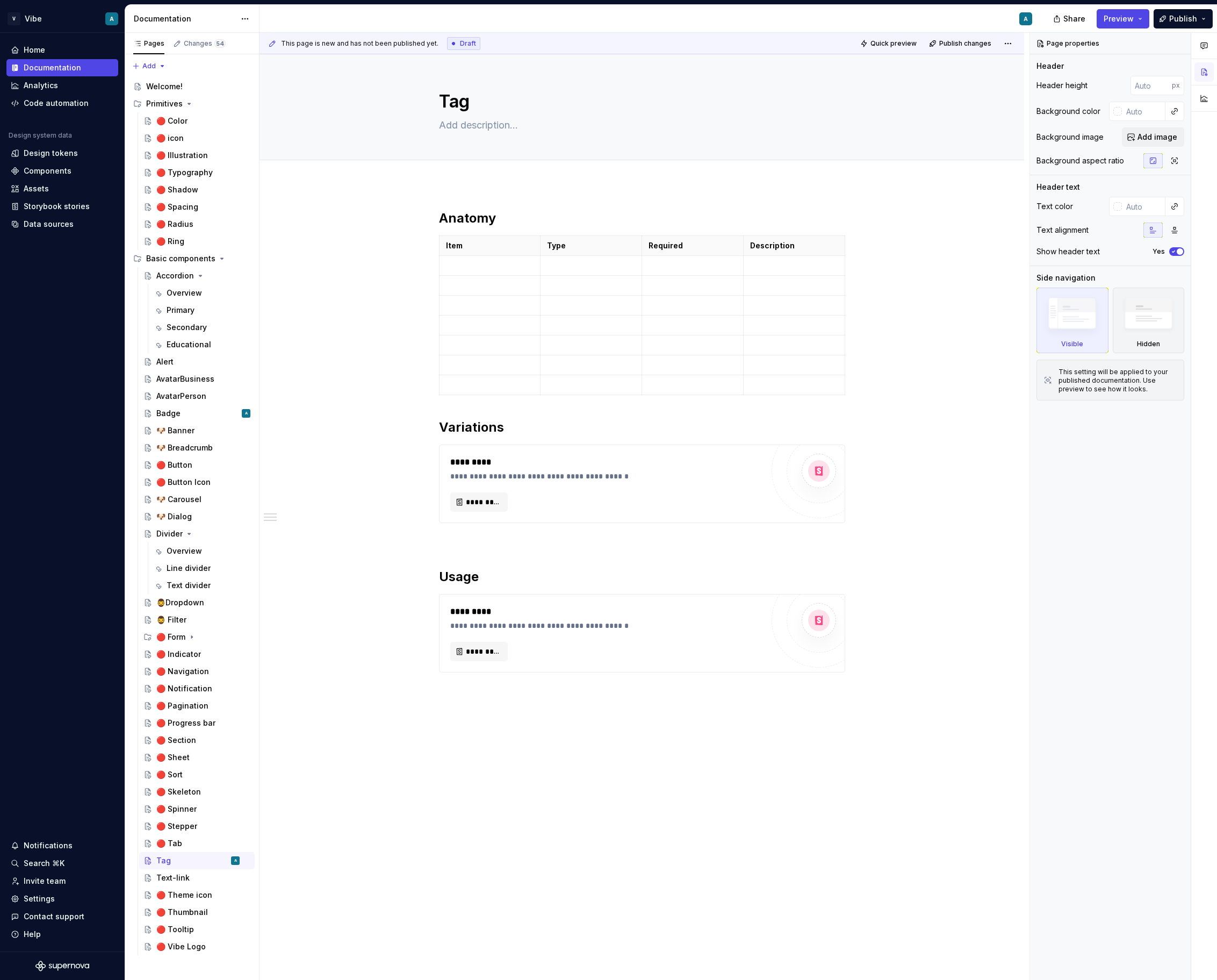
type textarea "*"
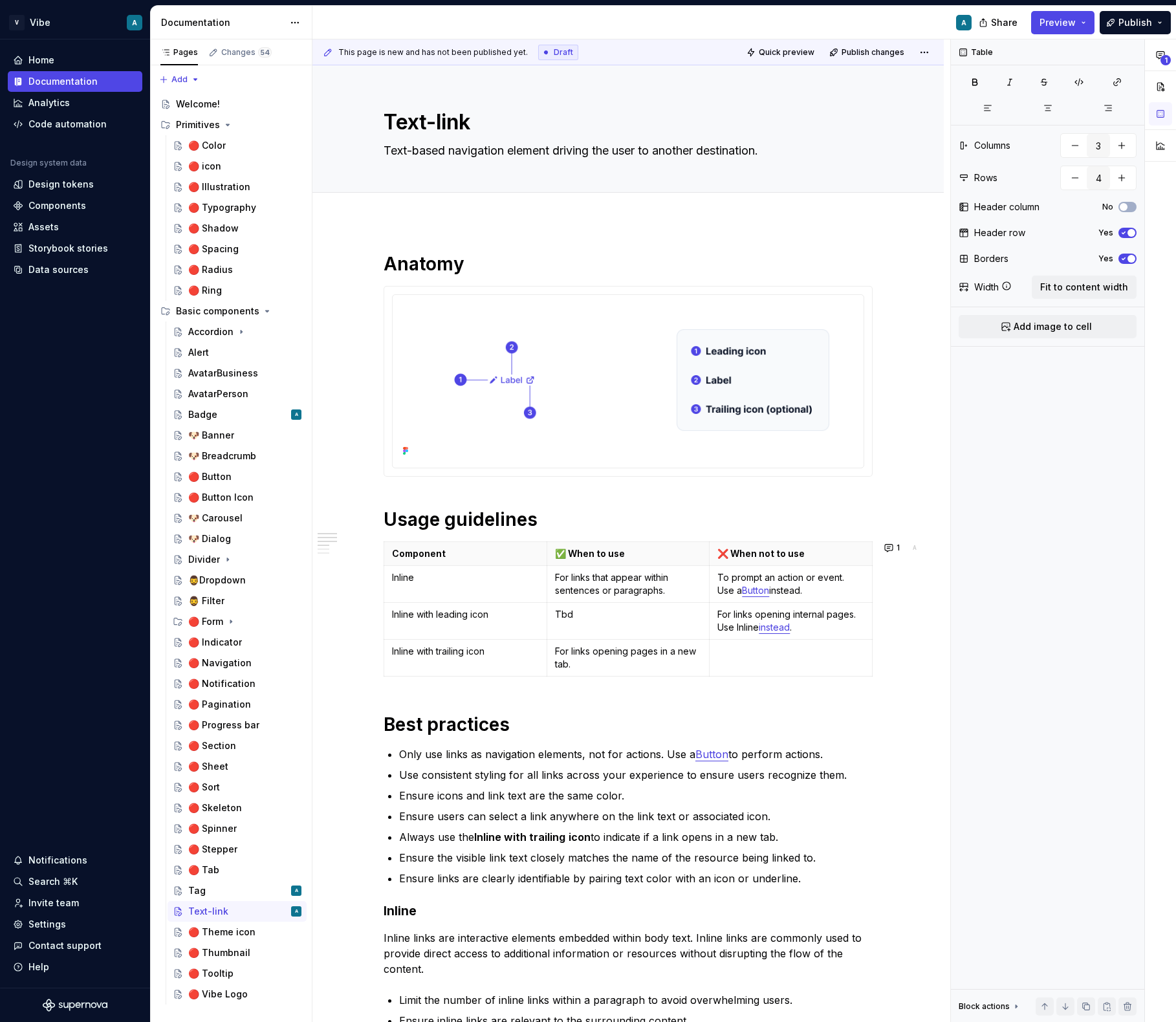
scroll to position [109, 0]
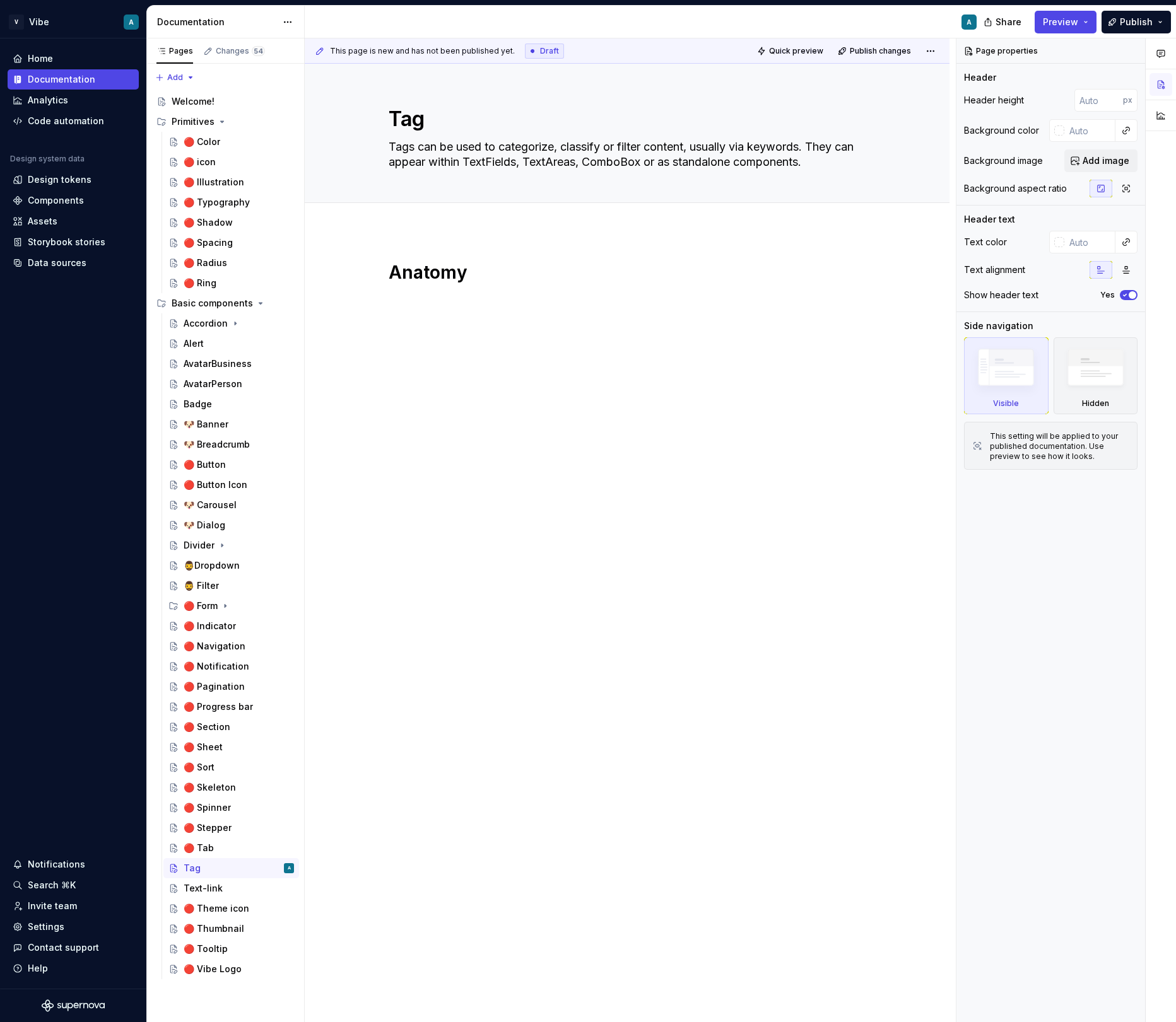
click at [471, 371] on div "Anatomy" at bounding box center [626, 430] width 644 height 400
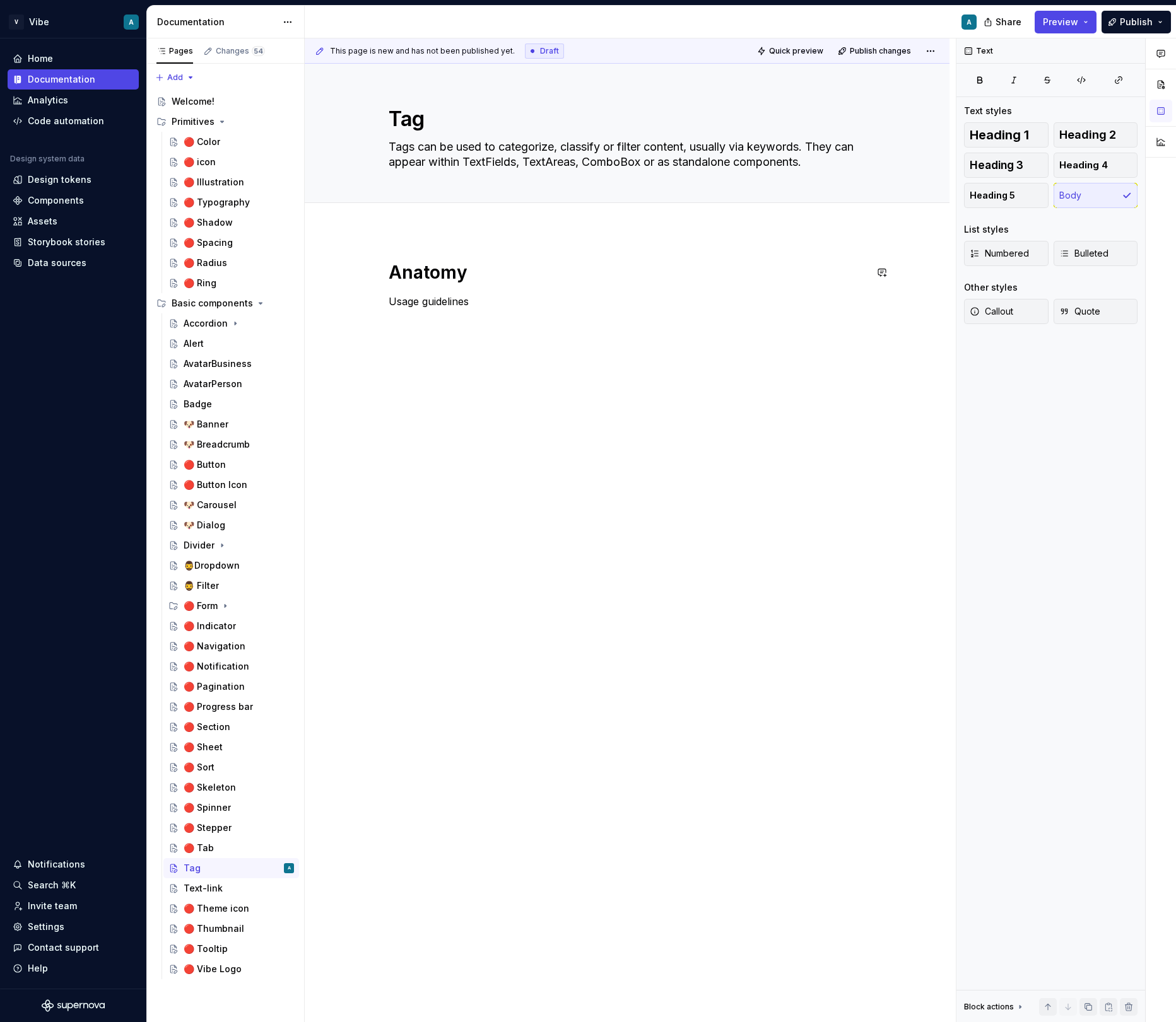
click at [476, 261] on h1 "Anatomy" at bounding box center [626, 272] width 477 height 22
click at [440, 304] on p "Usage guidelines" at bounding box center [626, 301] width 477 height 15
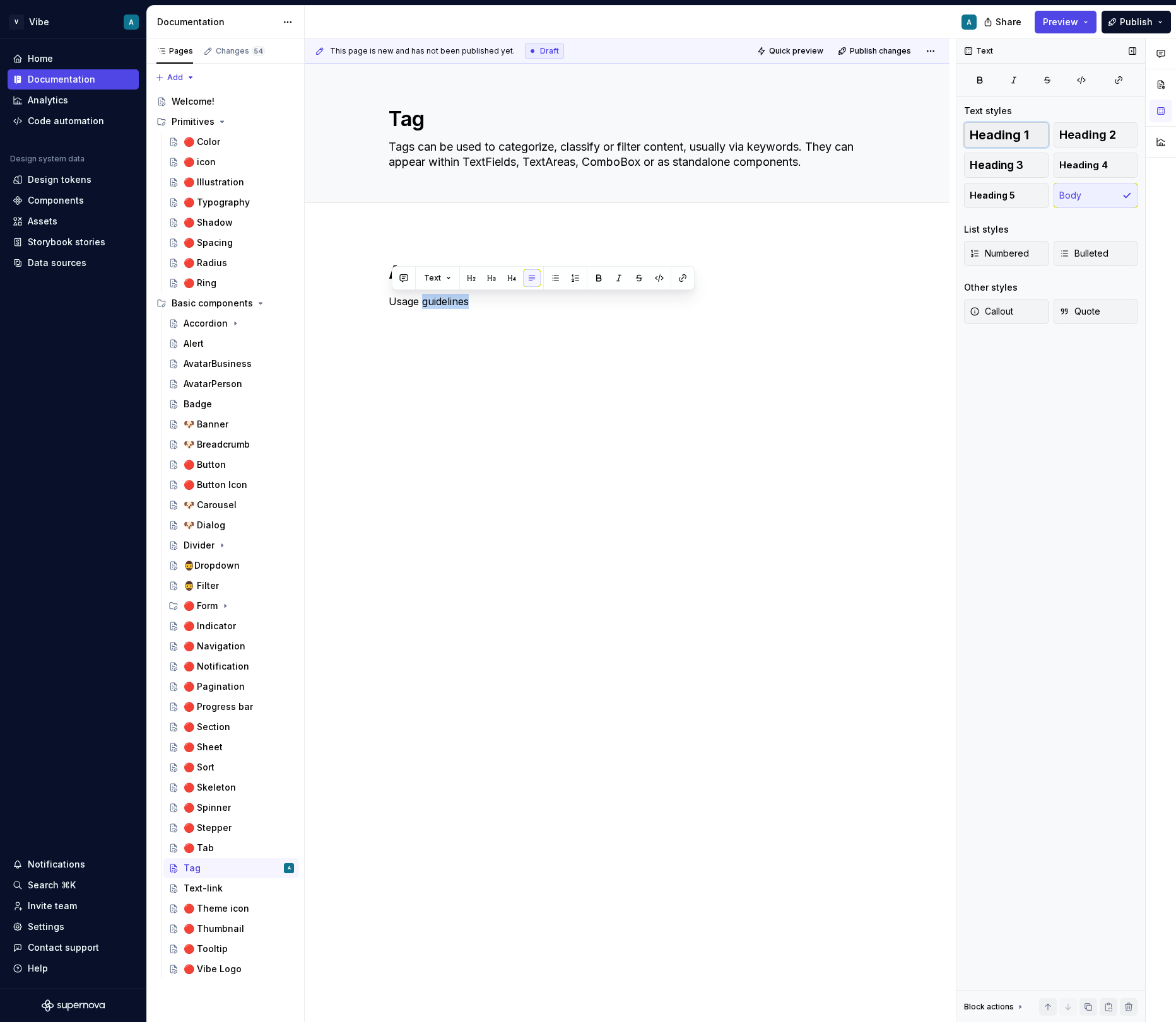
click at [1010, 136] on span "Heading 1" at bounding box center [999, 135] width 59 height 13
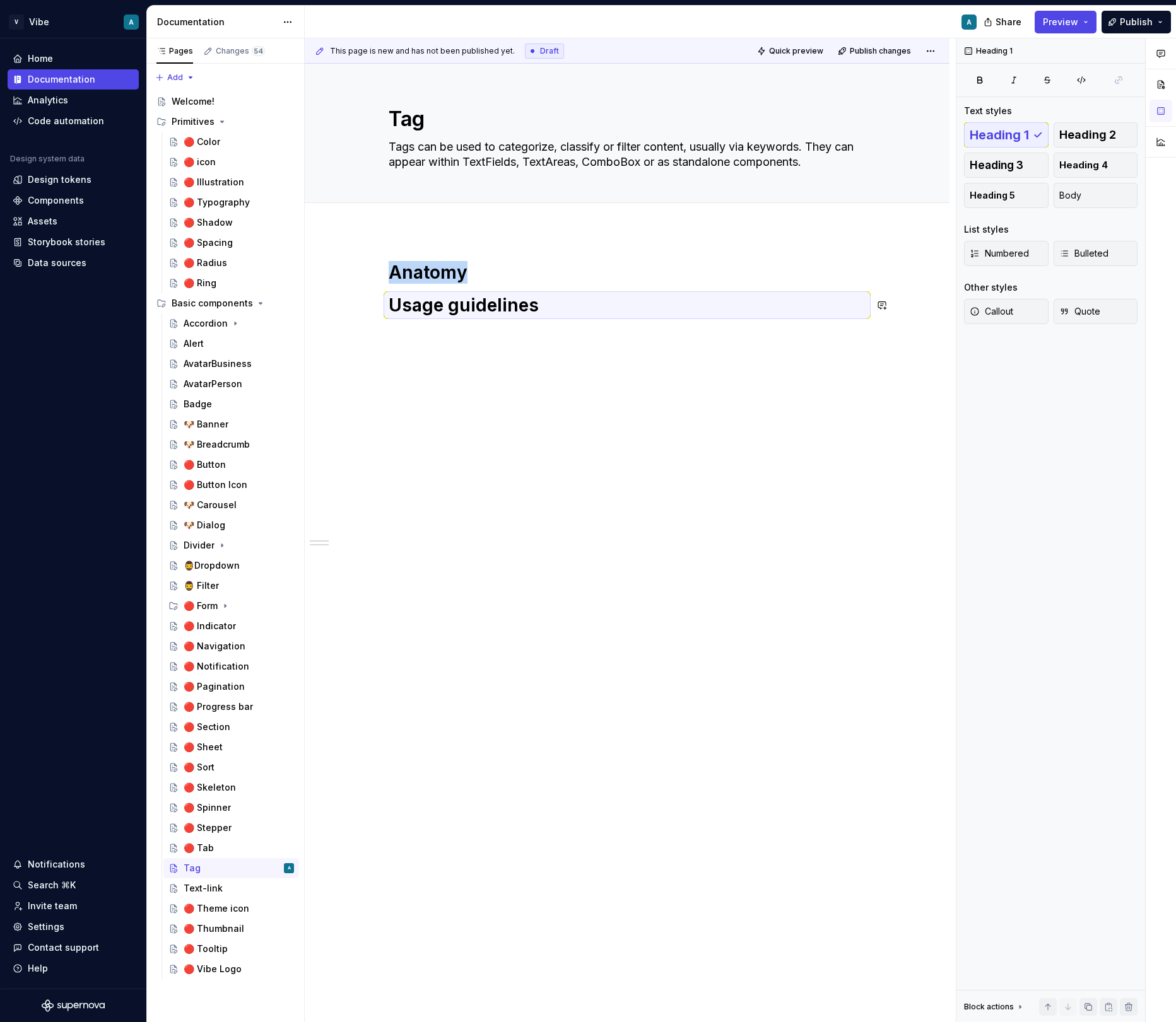
click at [665, 404] on div "Anatomy Usage guidelines" at bounding box center [626, 434] width 644 height 407
click at [528, 282] on h1 "Anatomy" at bounding box center [626, 272] width 477 height 22
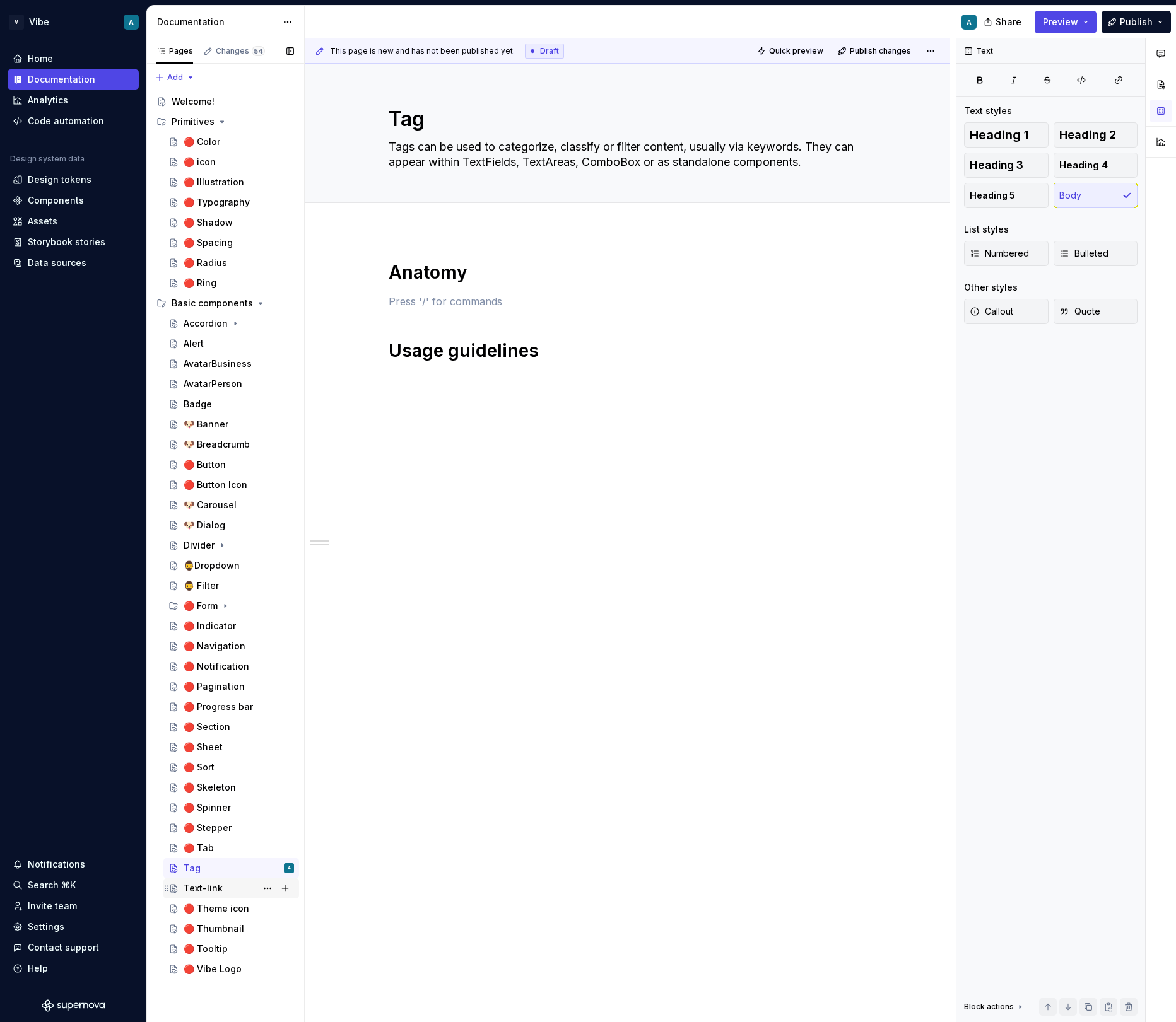
click at [202, 887] on div "Text-link" at bounding box center [203, 889] width 39 height 13
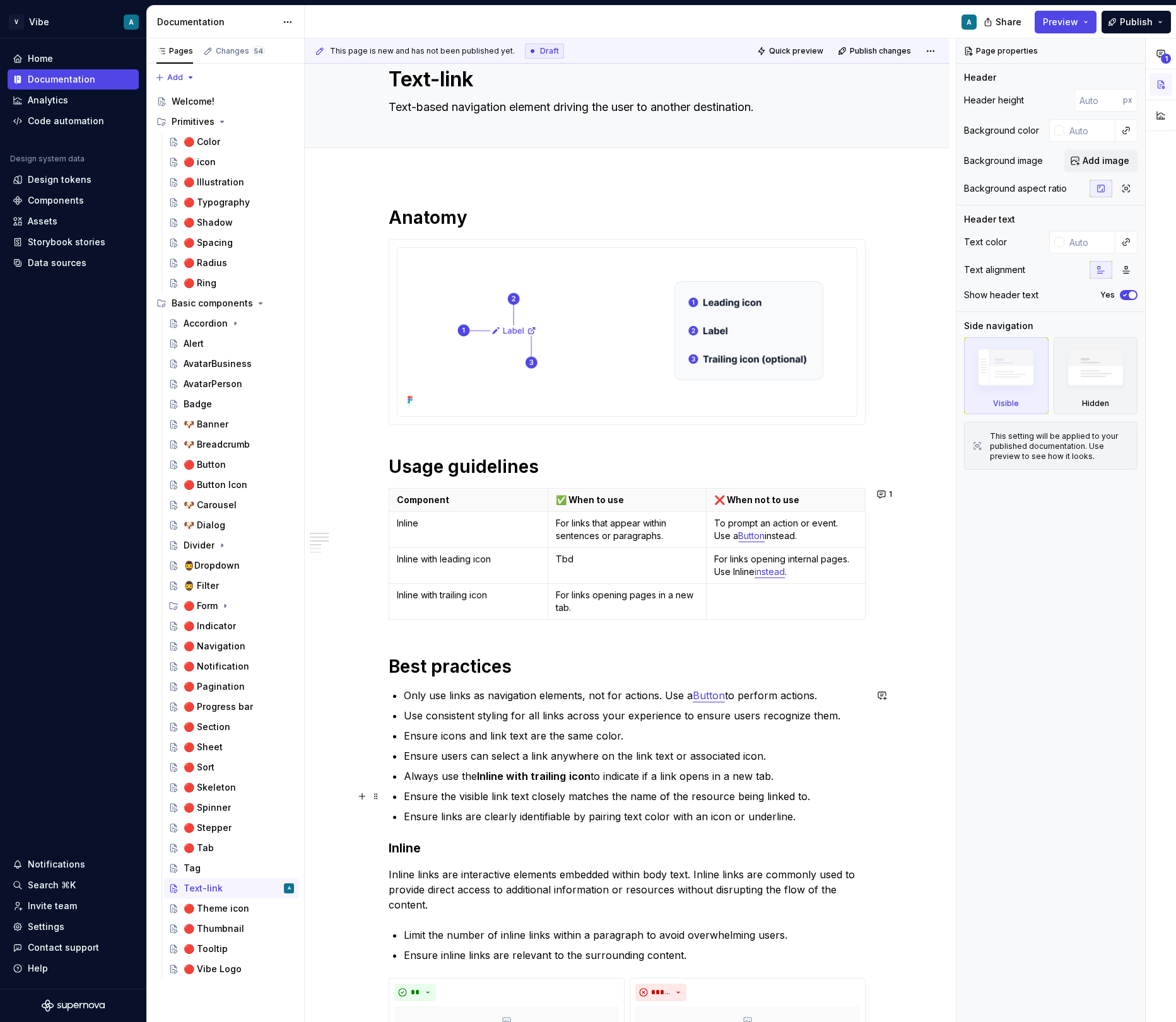
scroll to position [63, 0]
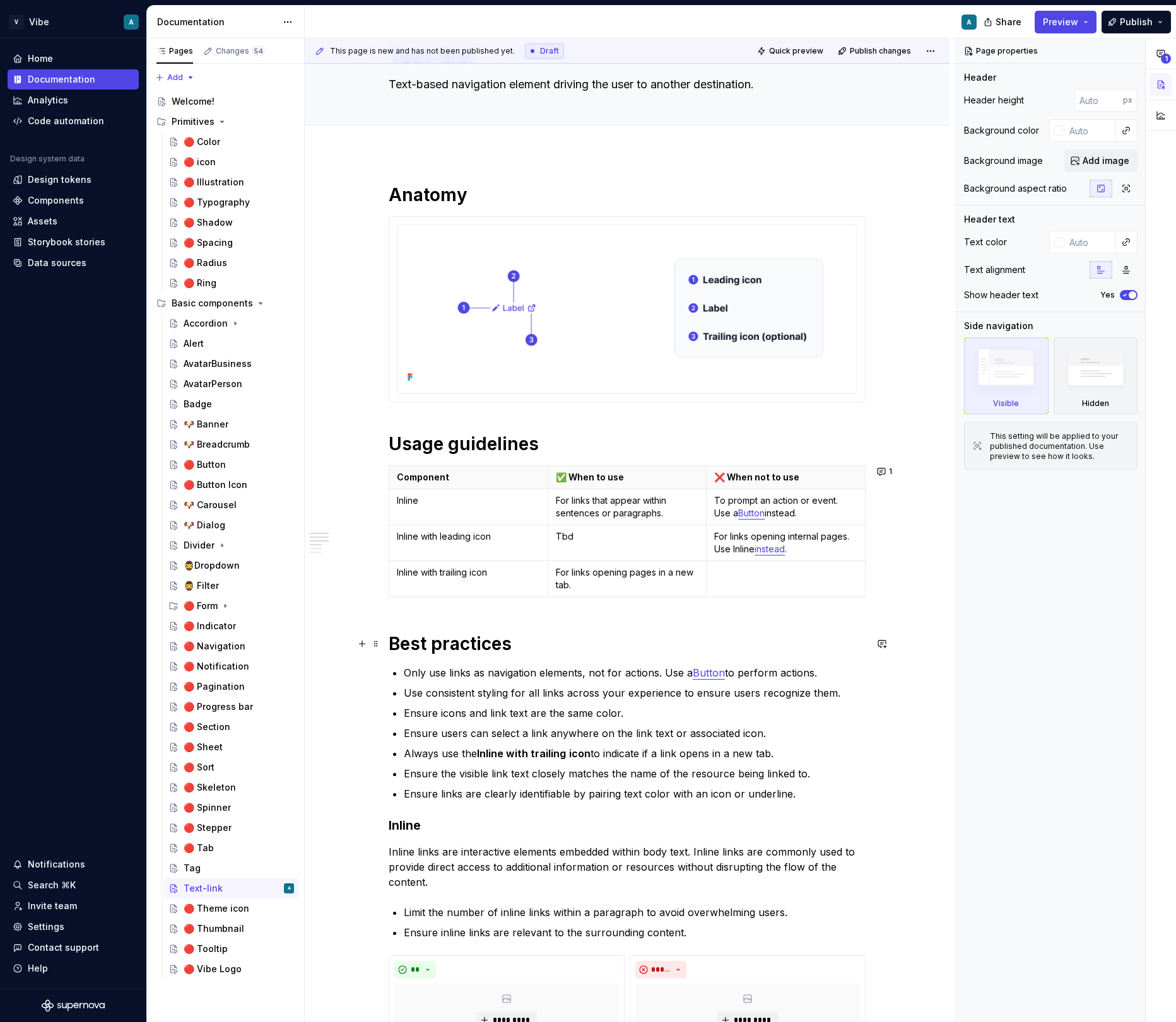
click at [456, 634] on h1 "Best practices" at bounding box center [626, 643] width 477 height 22
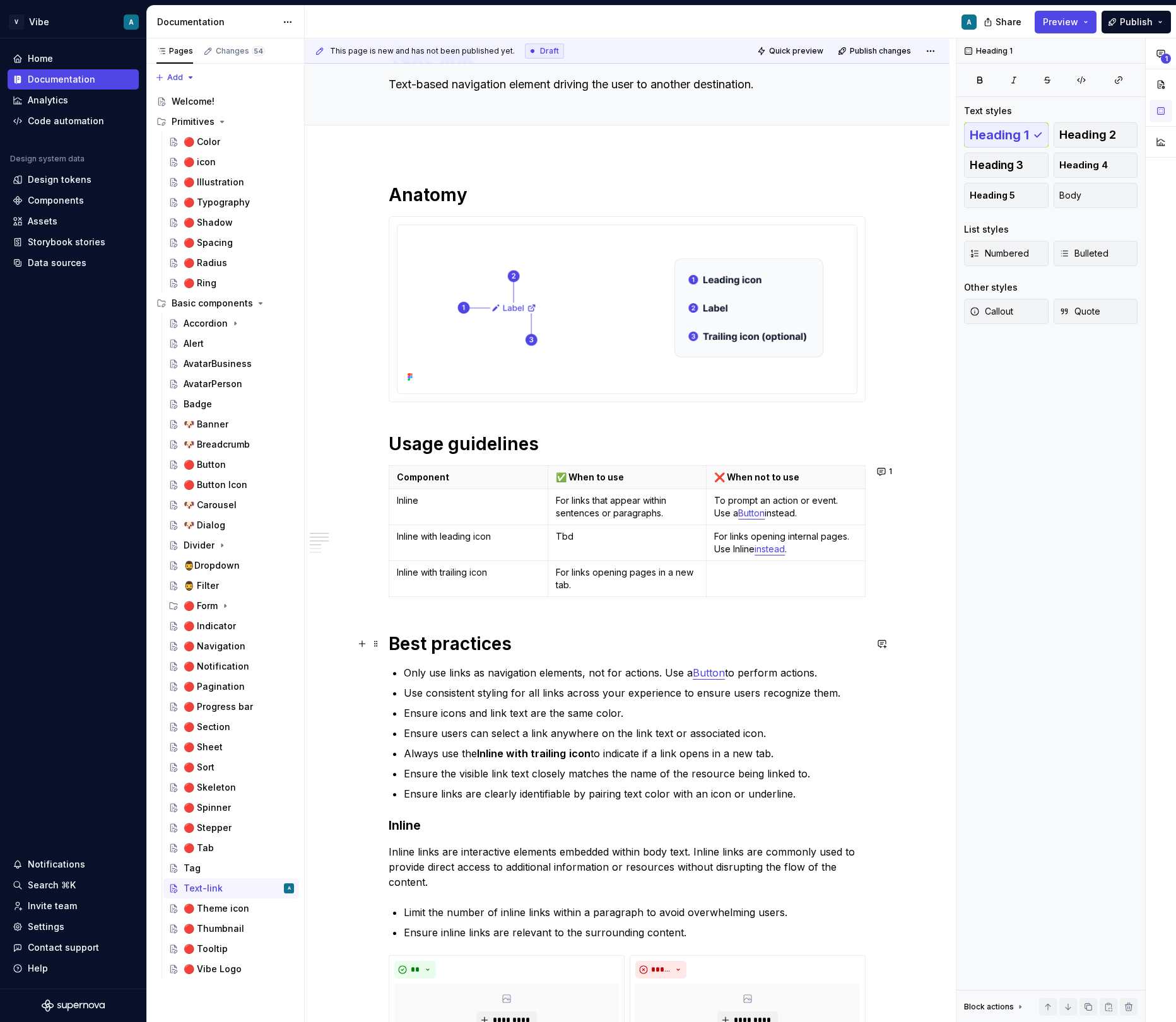
click at [456, 634] on h1 "Best practices" at bounding box center [626, 643] width 477 height 22
copy h1 "Best practices"
click at [193, 870] on div "Tag" at bounding box center [192, 868] width 17 height 13
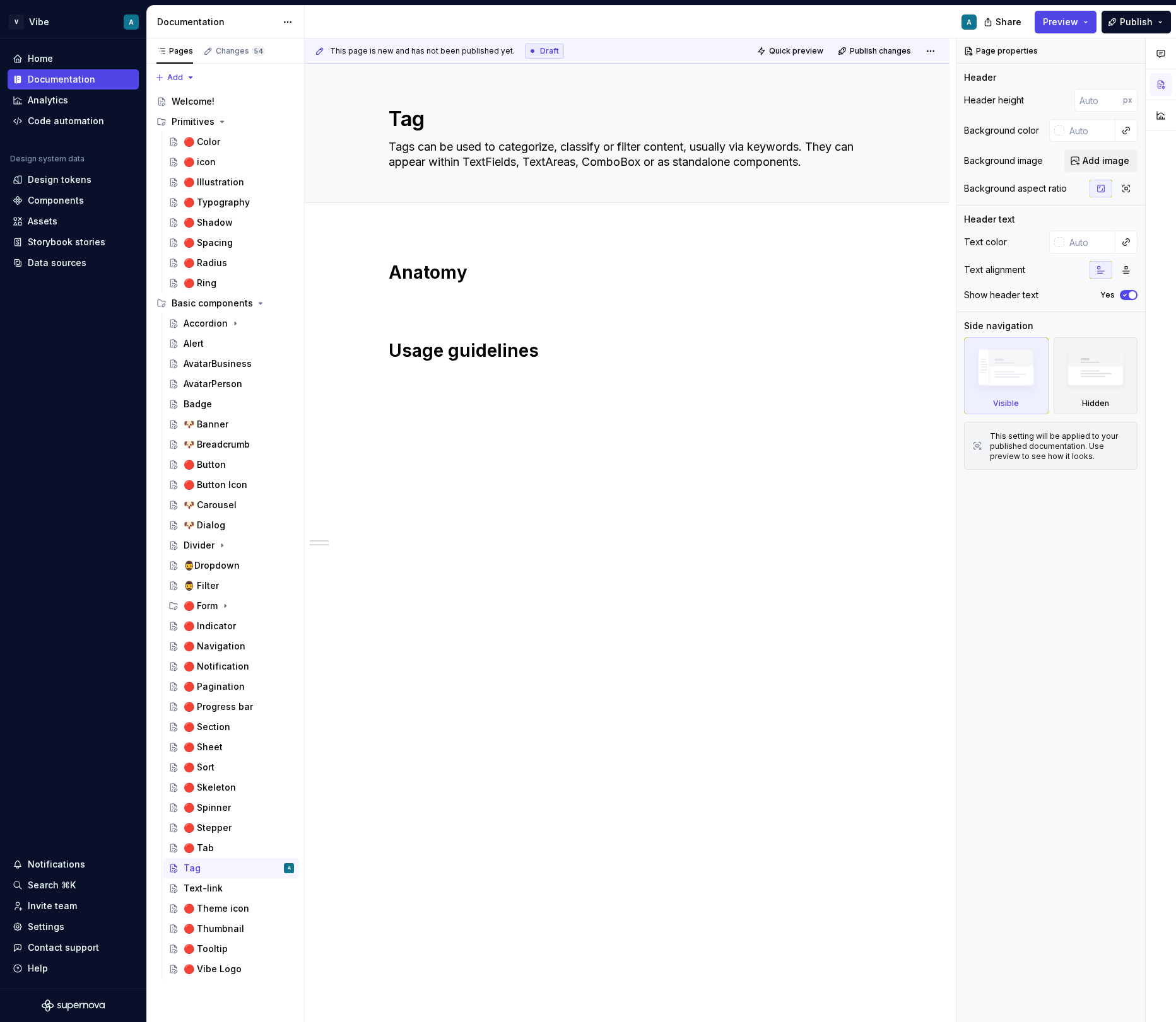
click at [538, 407] on div "Anatomy Usage guidelines" at bounding box center [626, 470] width 644 height 478
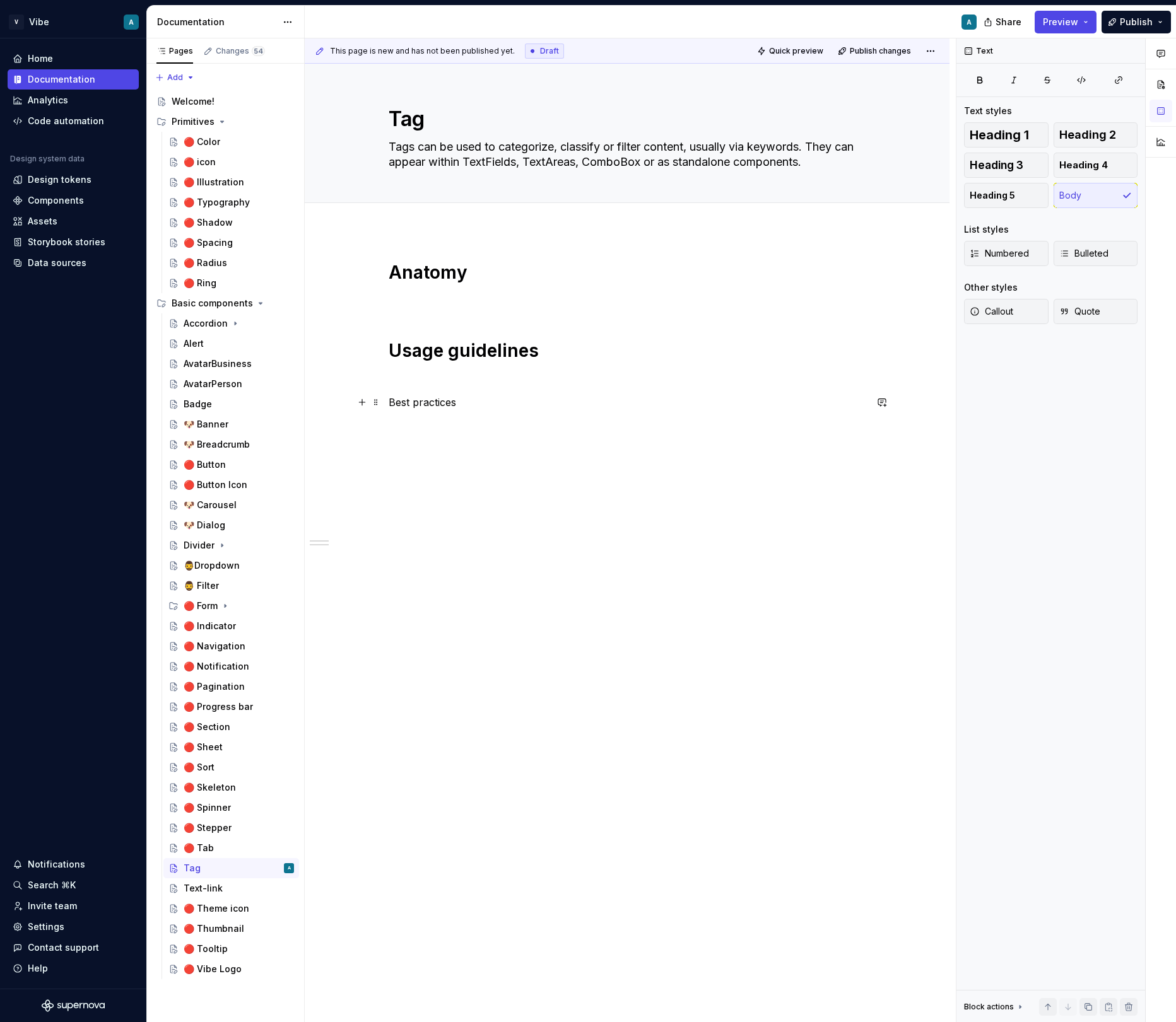
click at [429, 404] on p "Best practices" at bounding box center [626, 402] width 477 height 15
click at [992, 132] on span "Heading 1" at bounding box center [999, 135] width 59 height 13
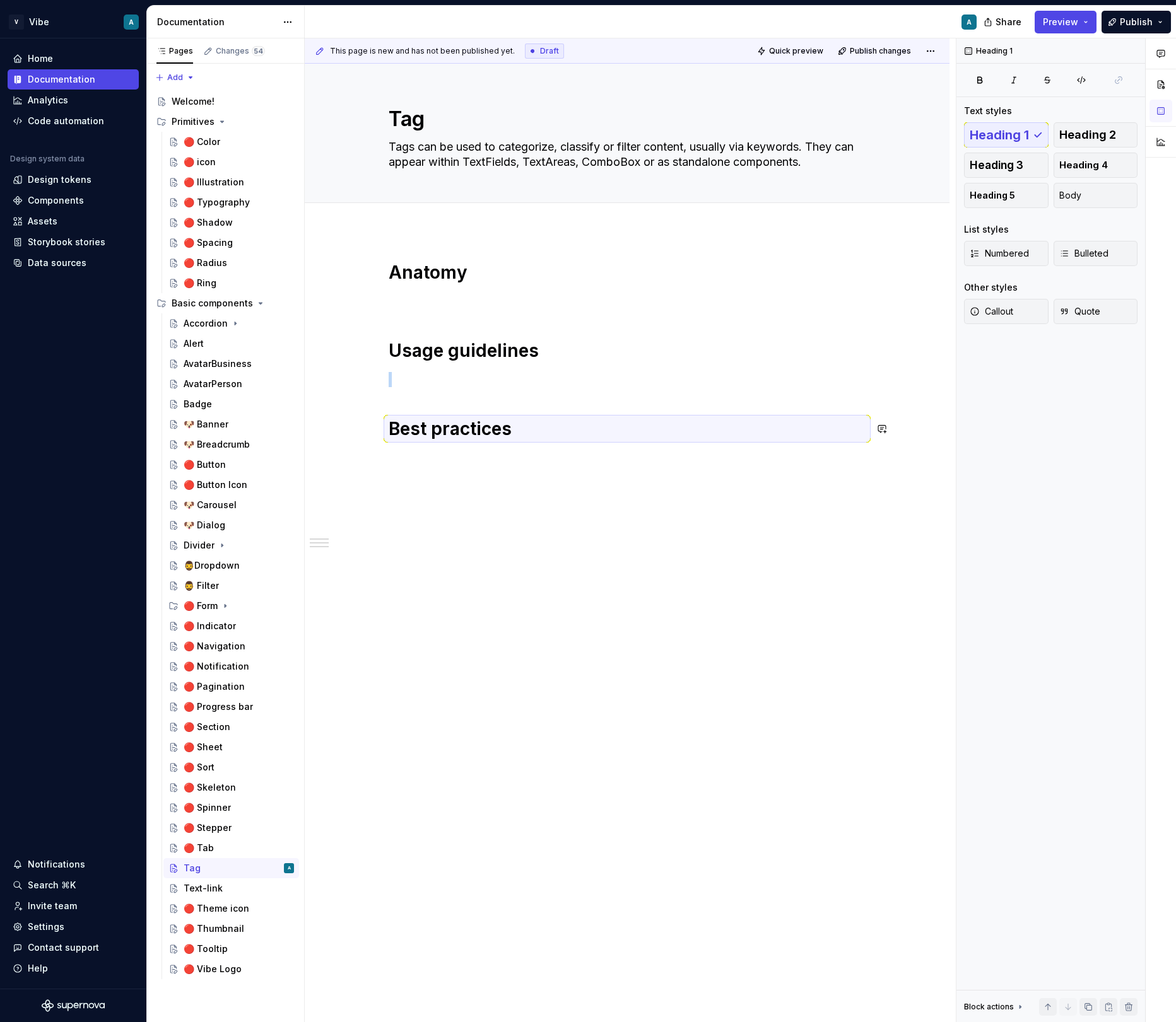
click at [541, 506] on div "Anatomy Usage guidelines Best practices" at bounding box center [626, 496] width 644 height 531
click at [706, 155] on textarea "Tags can be used to categorize, classify or filter content, usually via keyword…" at bounding box center [624, 154] width 477 height 35
click at [618, 145] on textarea "Tags can be used to categorize, classify or filter content, usually via keyword…" at bounding box center [624, 154] width 477 height 35
click at [741, 148] on textarea "Tags can be used to categorize, classify or filter content, usually via keyword…" at bounding box center [624, 154] width 477 height 35
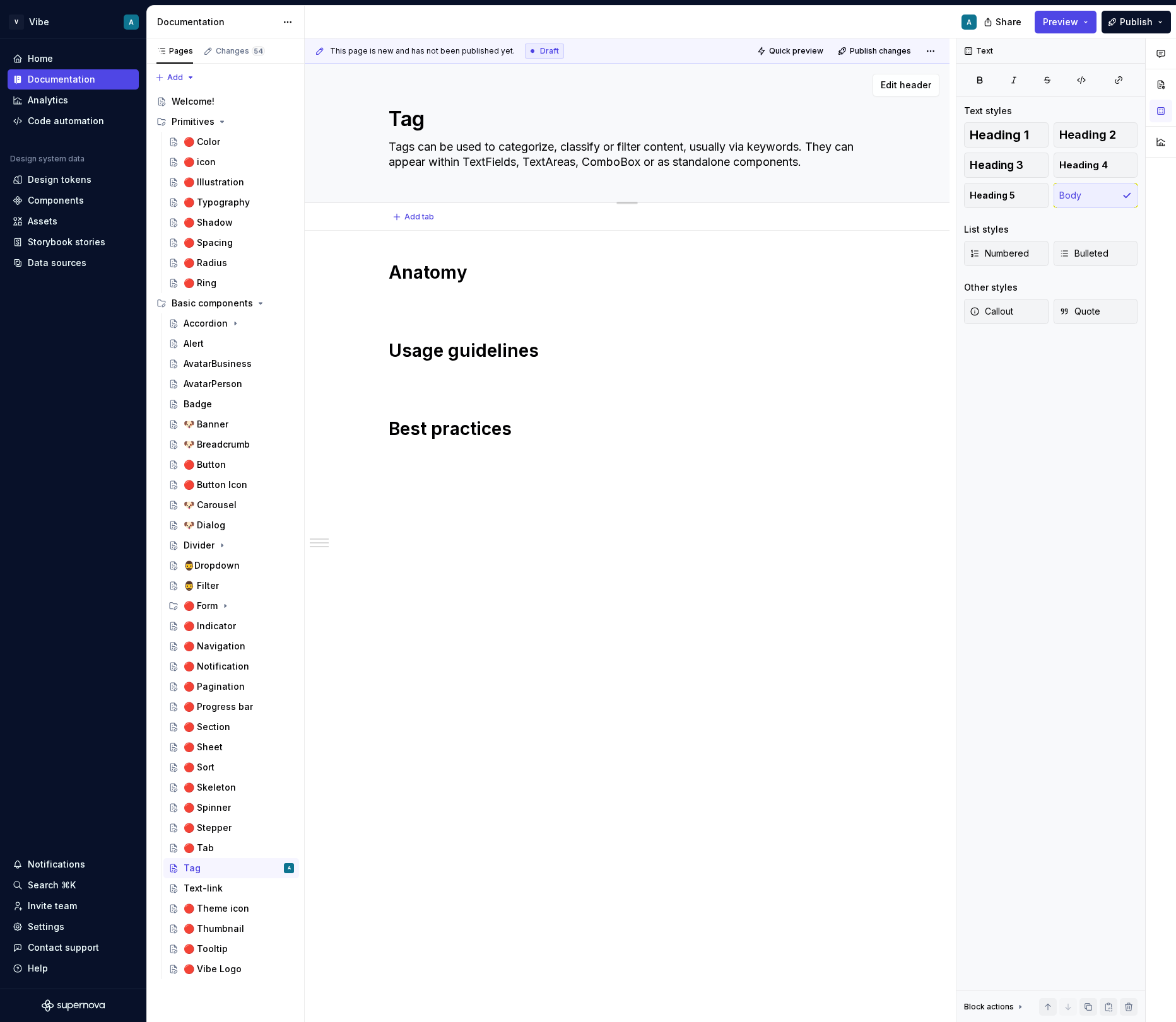
drag, startPoint x: 740, startPoint y: 148, endPoint x: 696, endPoint y: 149, distance: 44.0
click at [696, 149] on textarea "Tags can be used to categorize, classify or filter content, usually via keyword…" at bounding box center [624, 154] width 477 height 35
type textarea "*"
type textarea "Tags can be used to categorize, classify or filter content,via keywords. They c…"
type textarea "*"
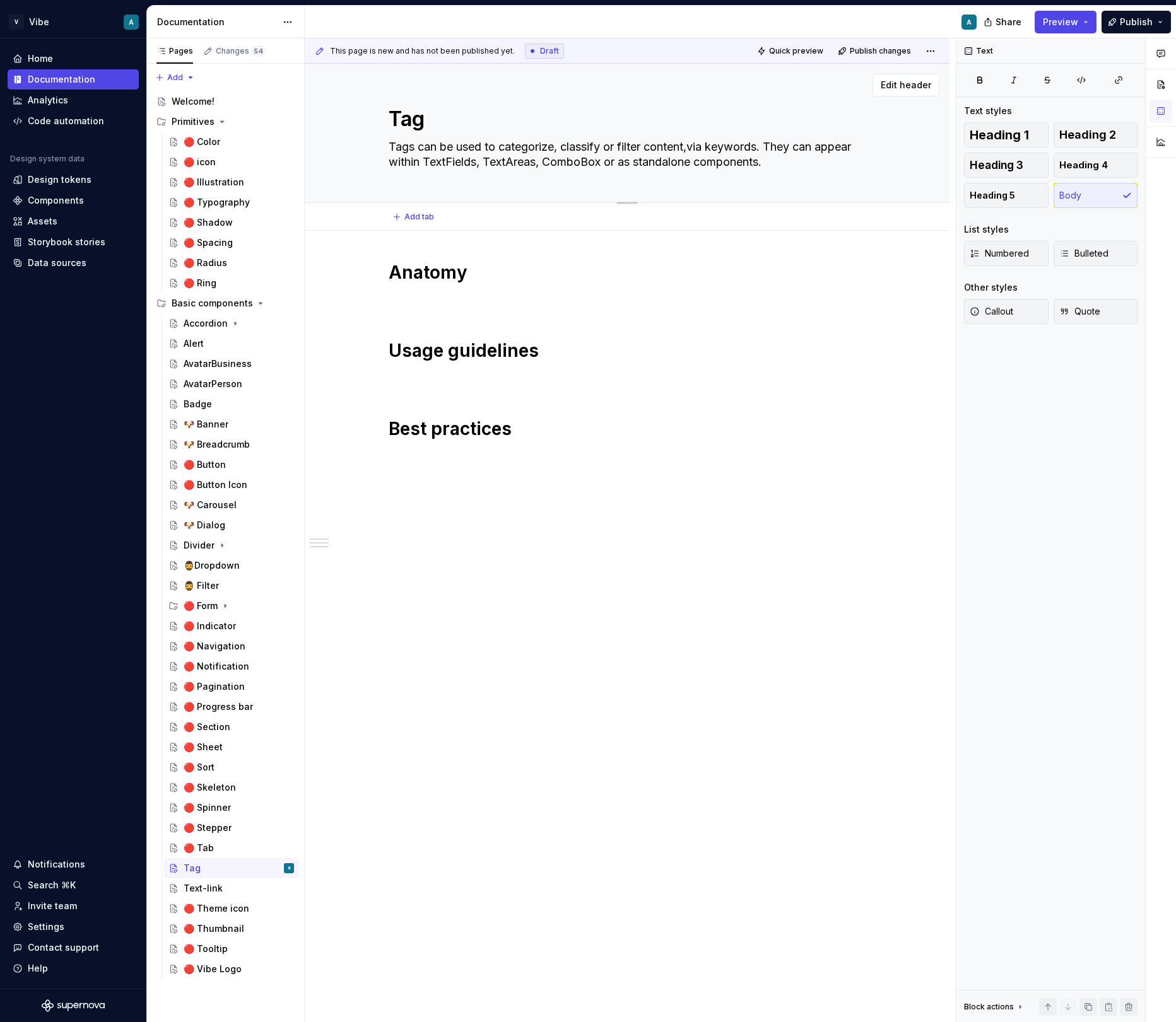
type textarea "Tags can be used to categorize, classify or filter contentvia keywords. They ca…"
type textarea "*"
type textarea "Tags can be used to categorize, classify or filter content via keywords. They c…"
click at [819, 153] on textarea "Tags can be used to categorize, classify or filter content via keywords. They c…" at bounding box center [624, 154] width 477 height 35
drag, startPoint x: 822, startPoint y: 166, endPoint x: 775, endPoint y: 144, distance: 51.9
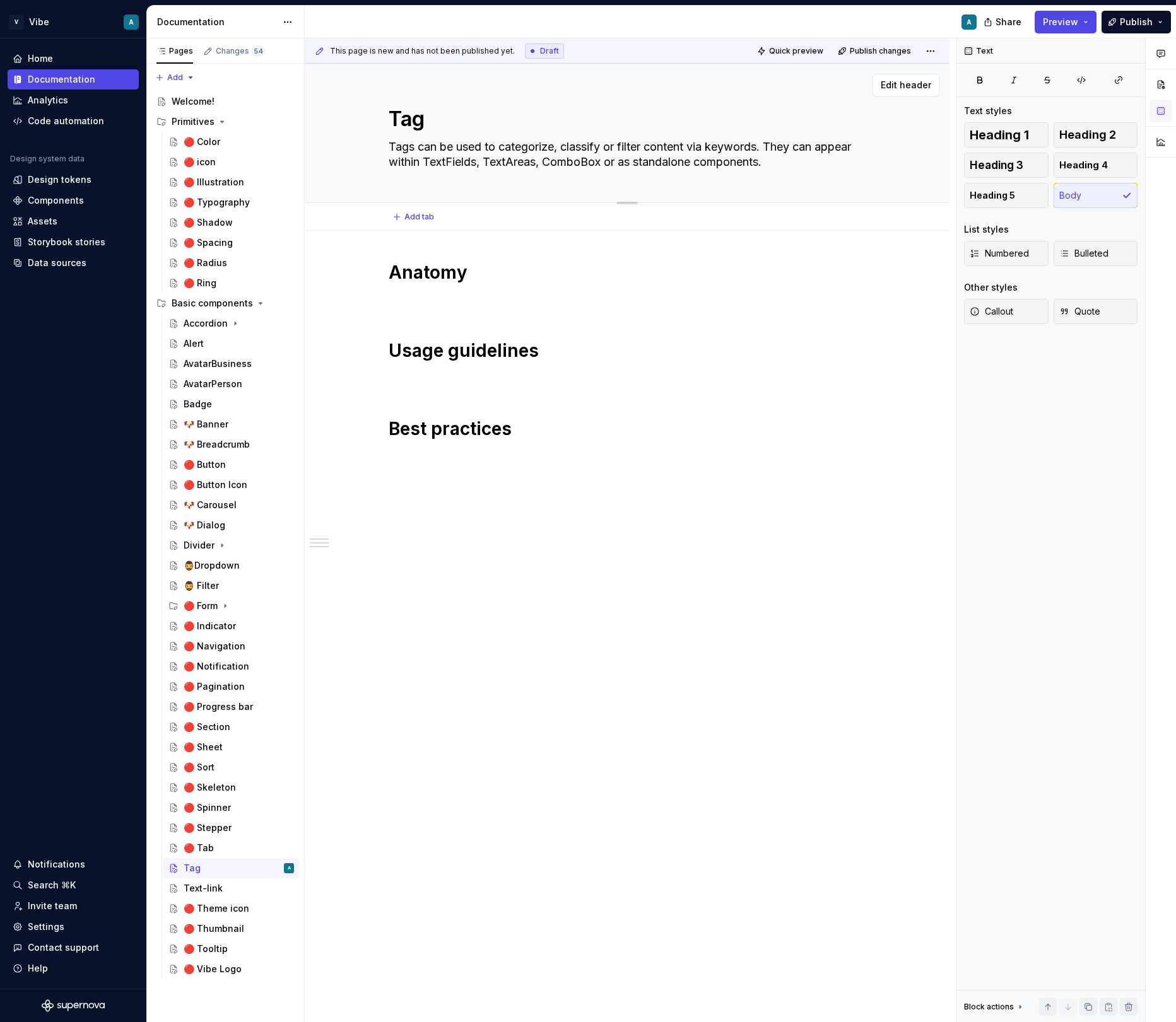
click at [775, 144] on textarea "Tags can be used to categorize, classify or filter content via keywords. They c…" at bounding box center [624, 154] width 477 height 35
type textarea "*"
type textarea "Tags can be used to categorize, classify or filter content via keywords."
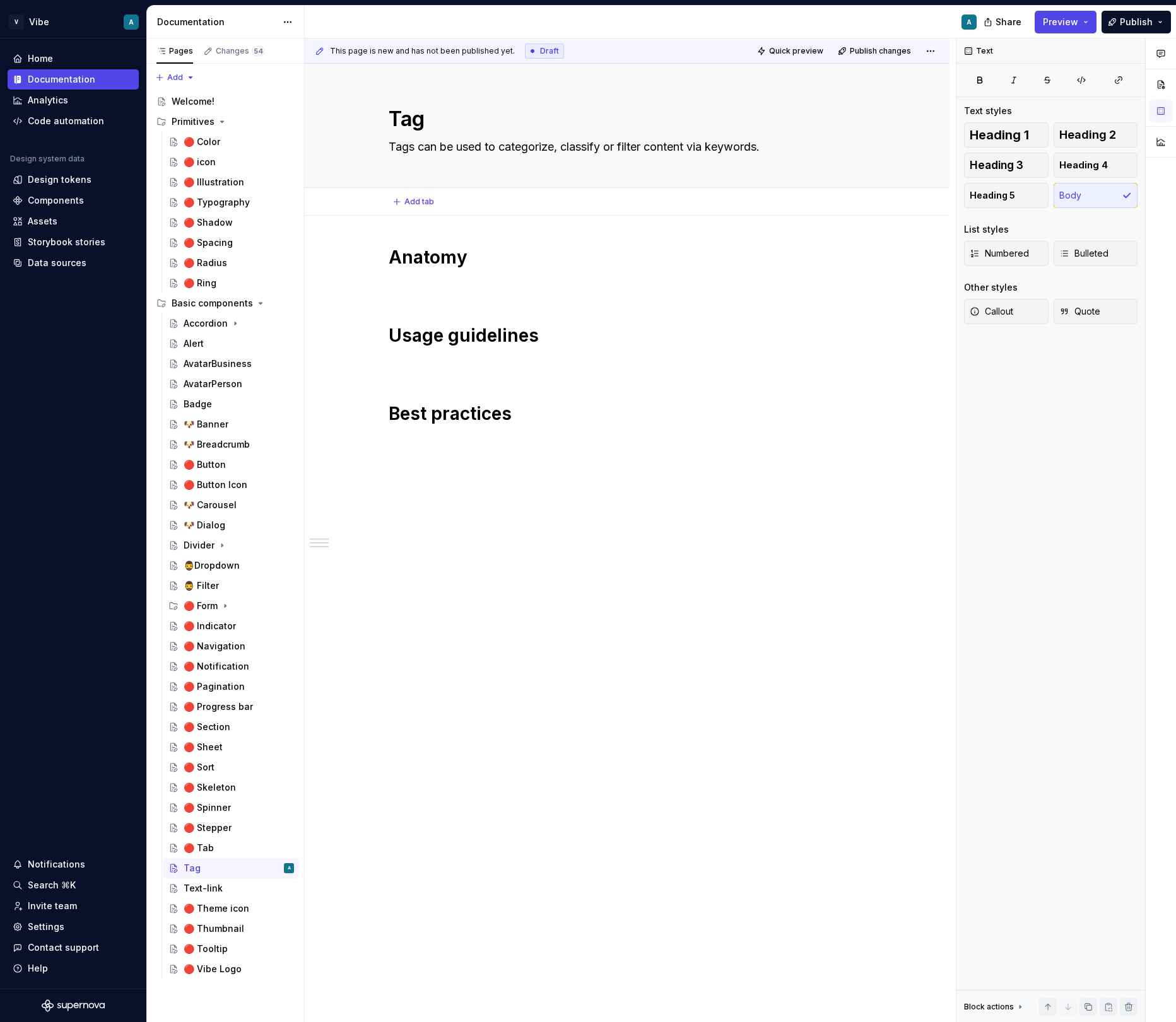
type textarea "*"
type textarea "Tags can be used to categorize, classify or filter content via keywords."
type textarea "*"
type textarea "Tags can be used to categorize, classify or filter content via keywords."
click at [683, 490] on div "Anatomy Usage guidelines Best practices" at bounding box center [626, 494] width 644 height 557
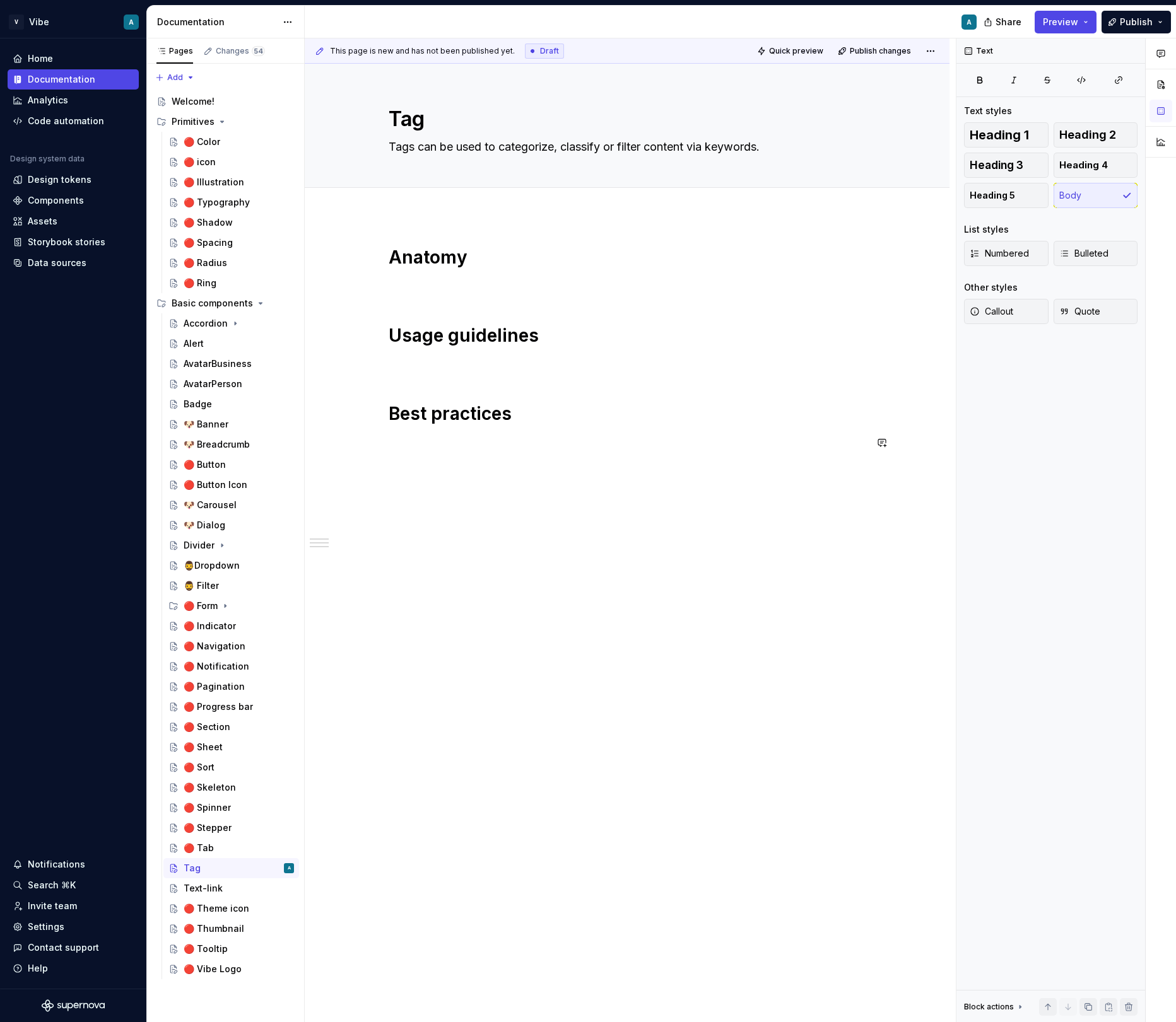
type textarea "*"
